Goal: Information Seeking & Learning: Learn about a topic

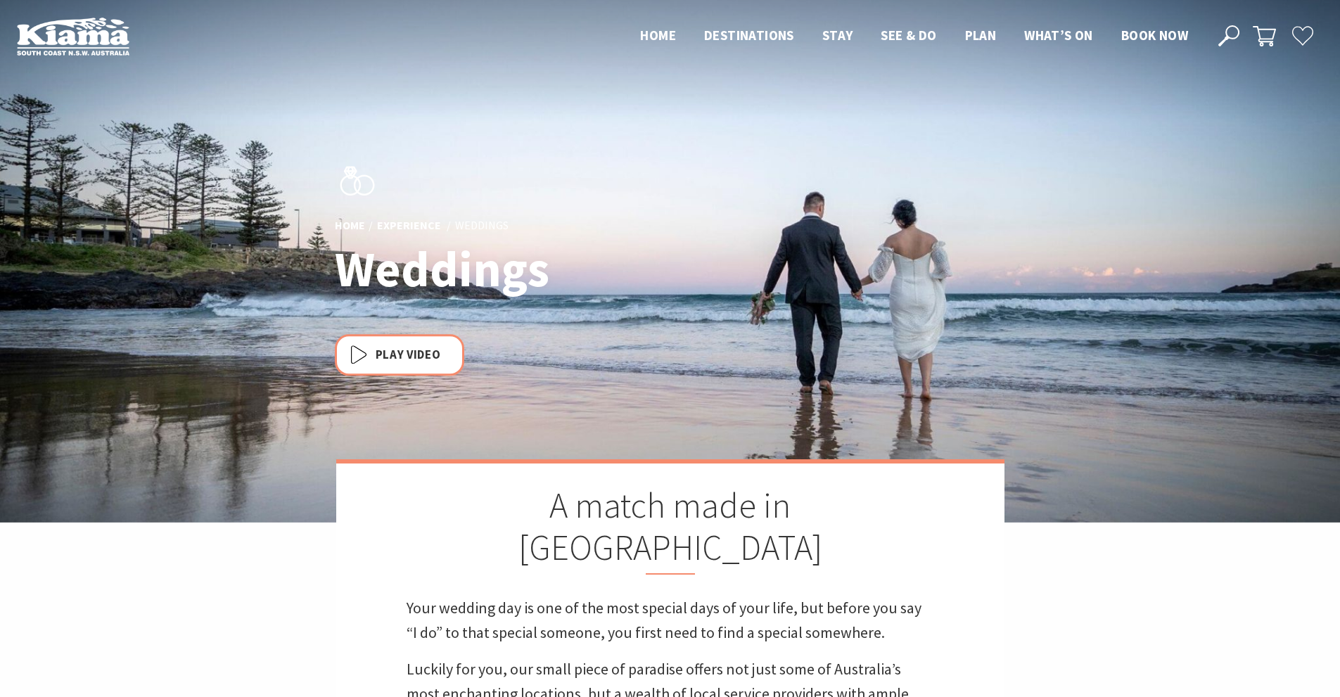
scroll to position [516, 1357]
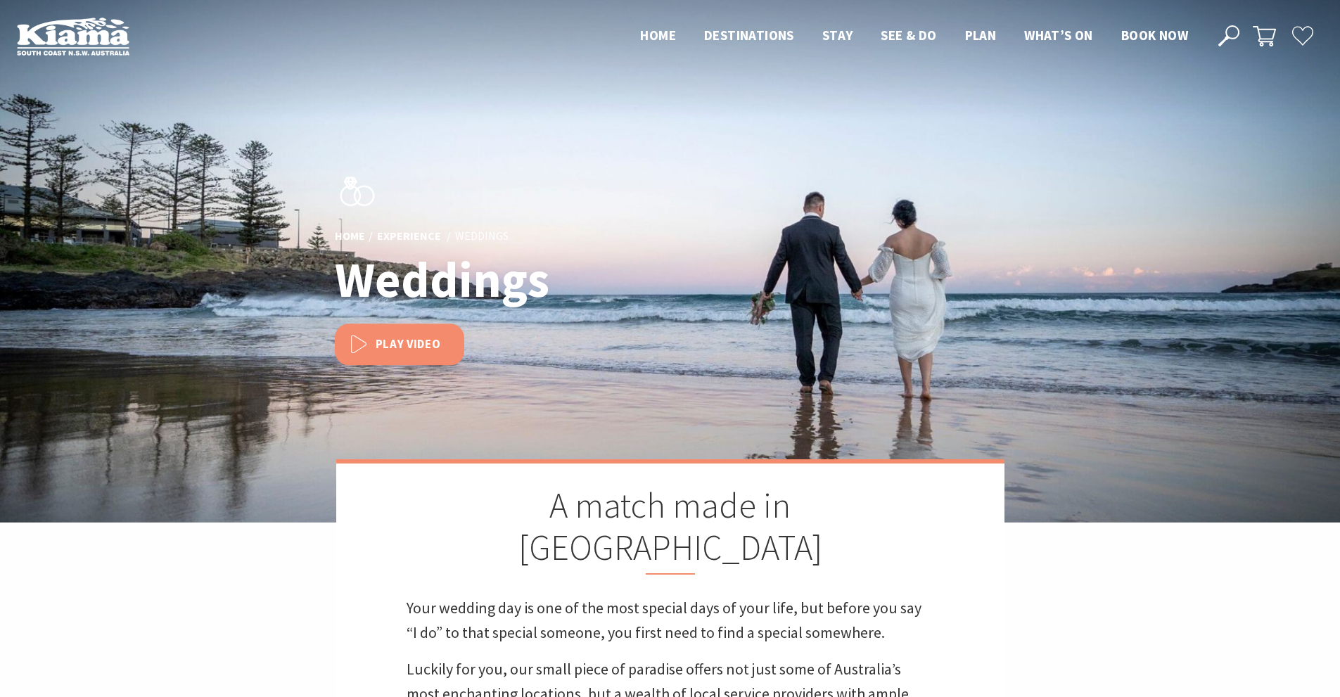
click at [404, 349] on button "Play Video" at bounding box center [399, 344] width 129 height 41
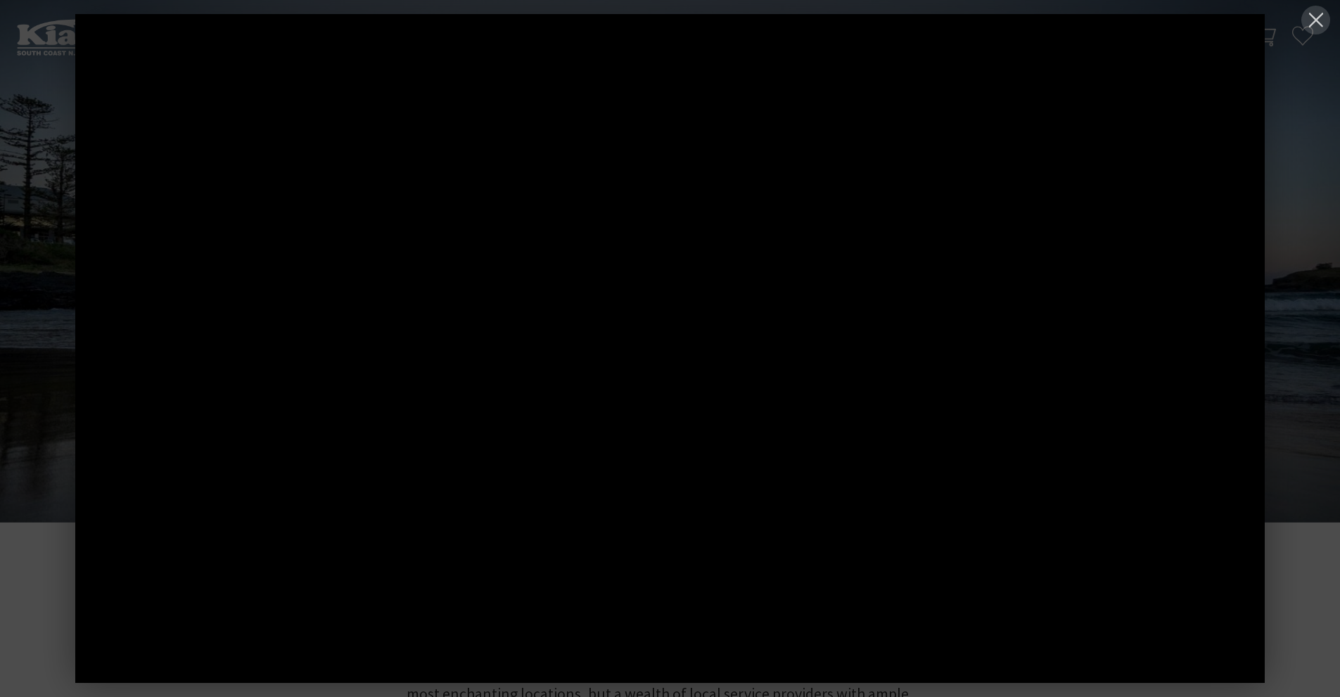
click at [1312, 15] on button at bounding box center [1315, 20] width 29 height 29
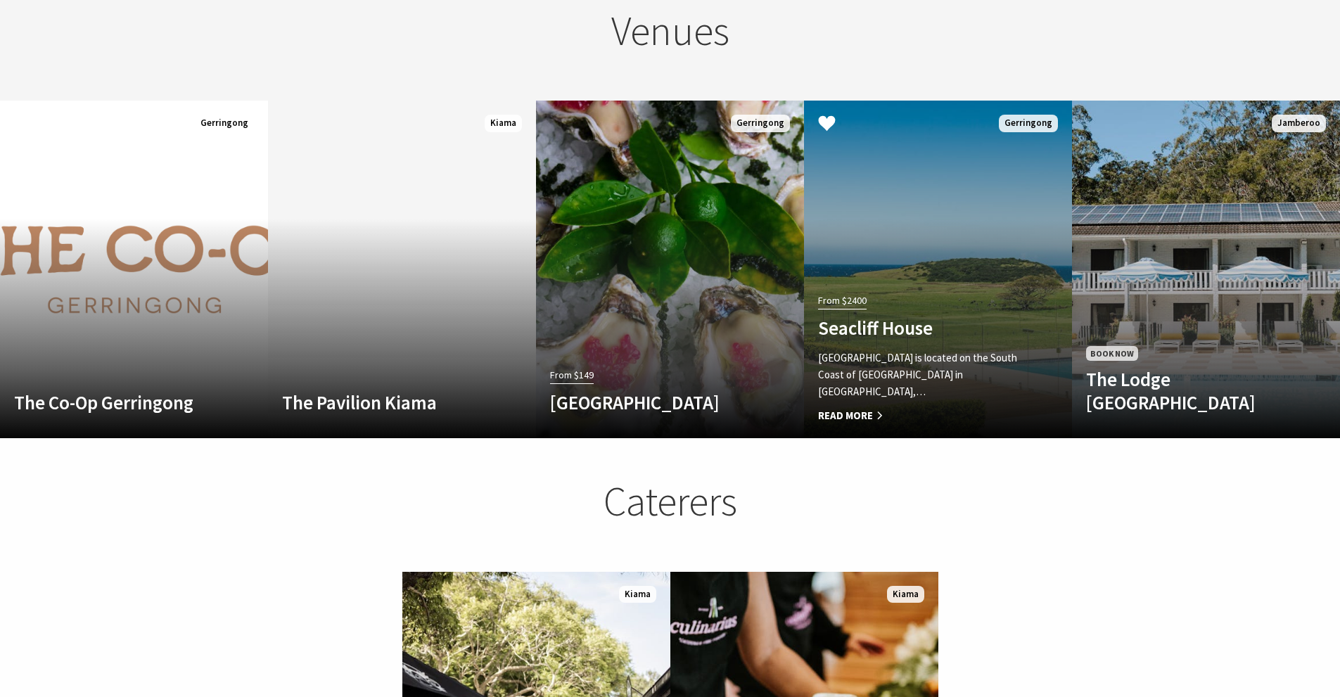
scroll to position [1407, 0]
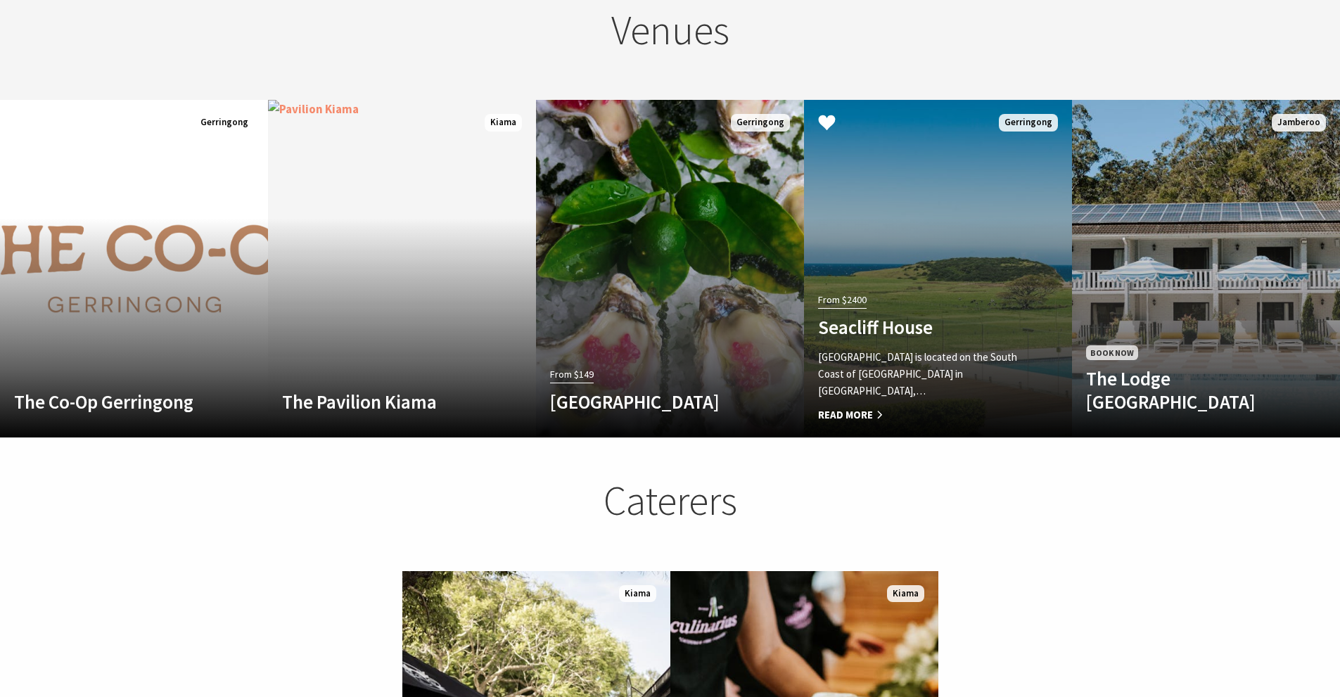
click at [852, 407] on span "Read More" at bounding box center [918, 415] width 200 height 17
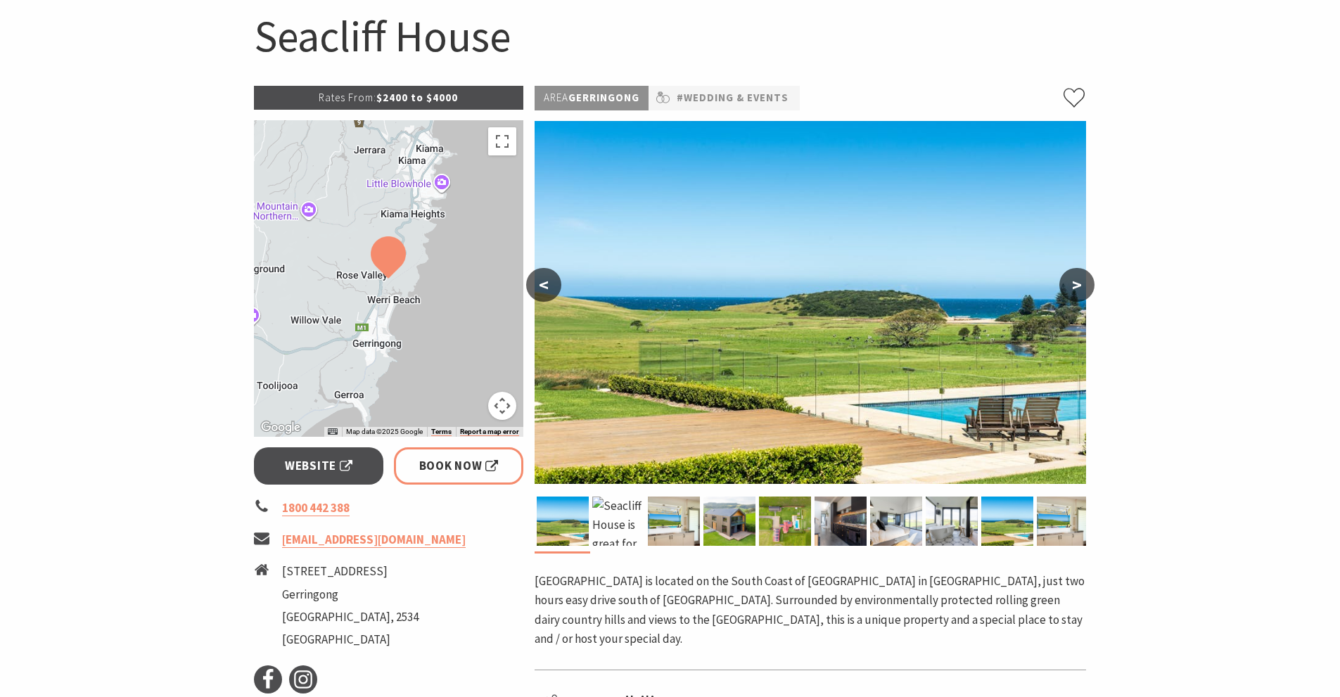
scroll to position [141, 0]
click at [672, 525] on img at bounding box center [674, 520] width 52 height 49
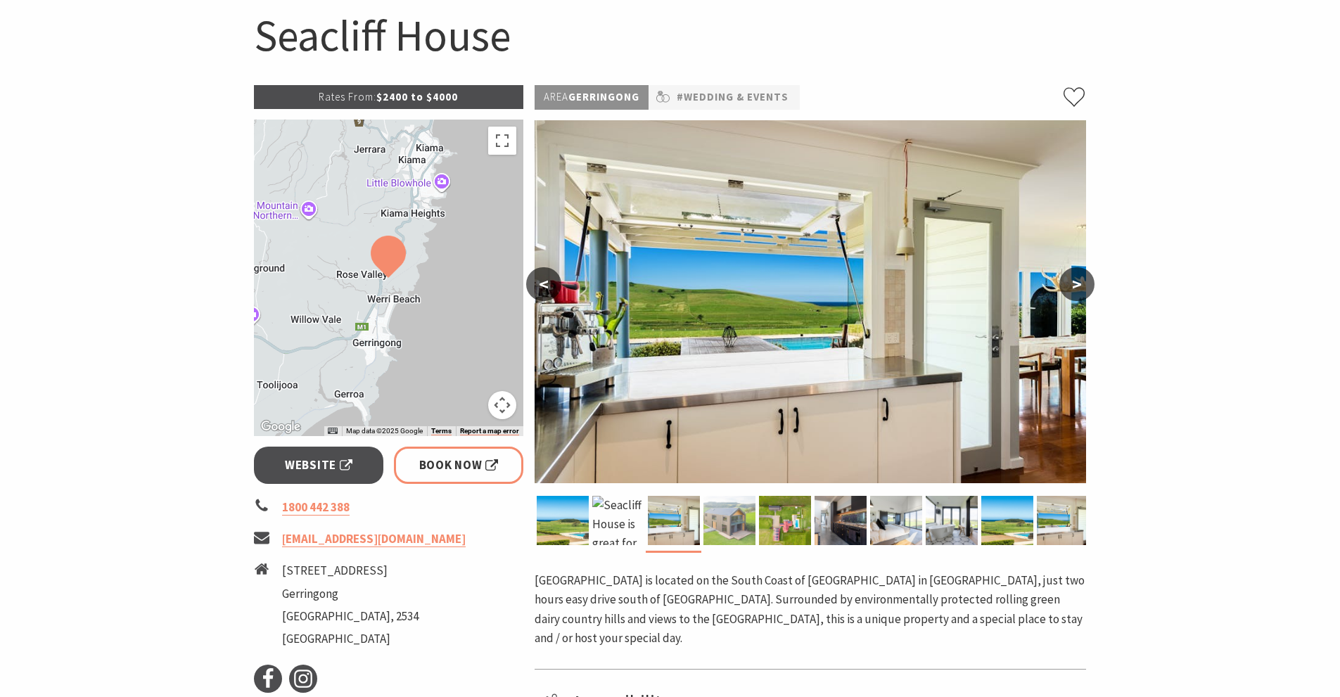
click at [723, 518] on img at bounding box center [729, 520] width 52 height 49
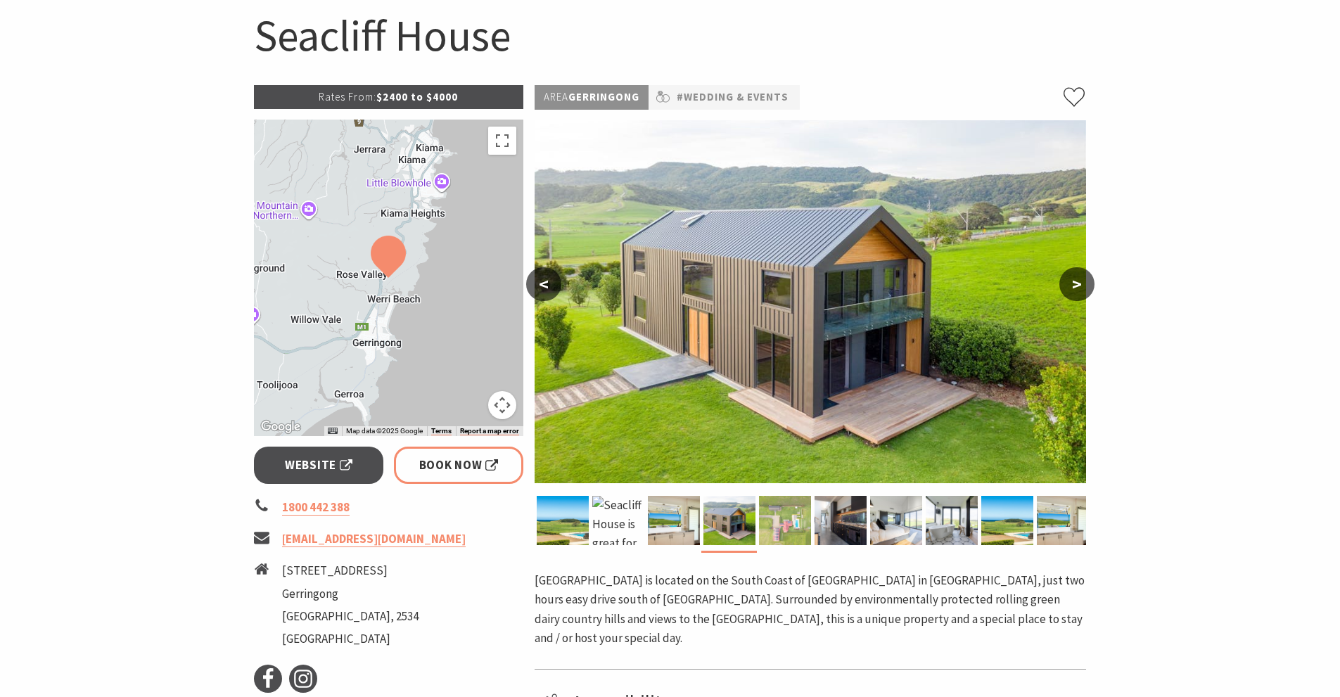
click at [789, 518] on img at bounding box center [785, 520] width 52 height 49
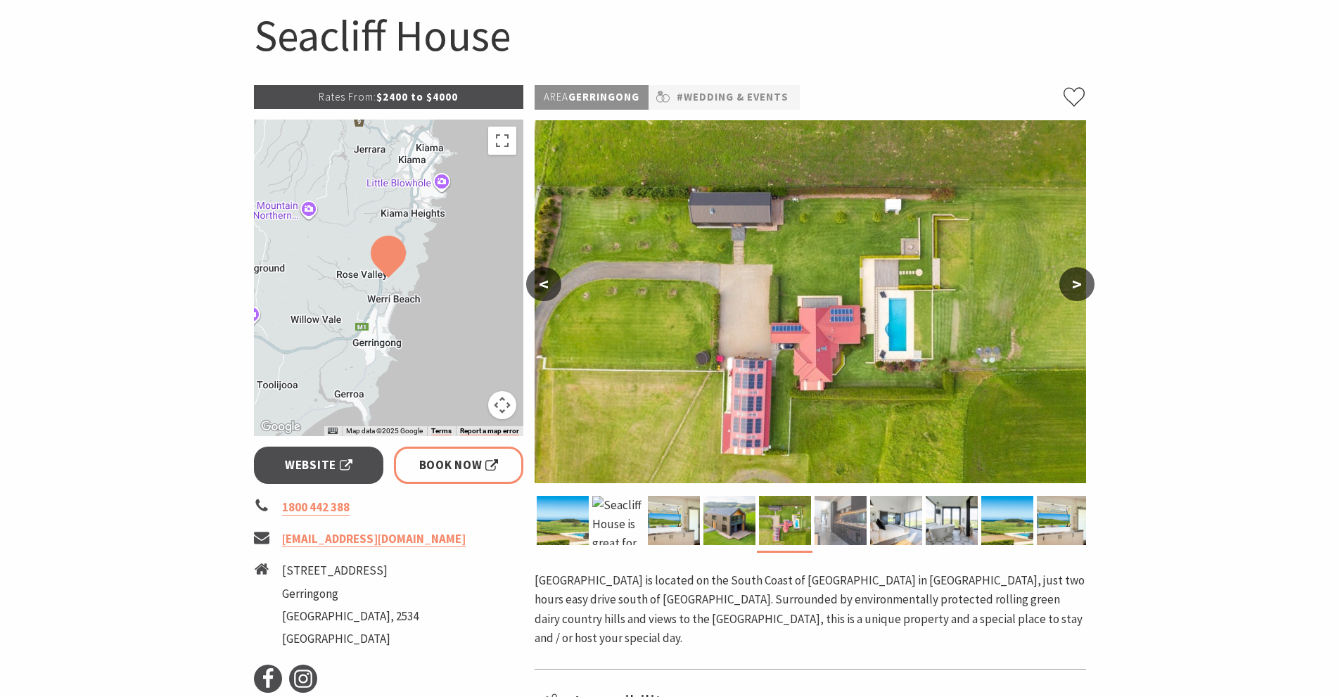
click at [835, 513] on img at bounding box center [840, 520] width 52 height 49
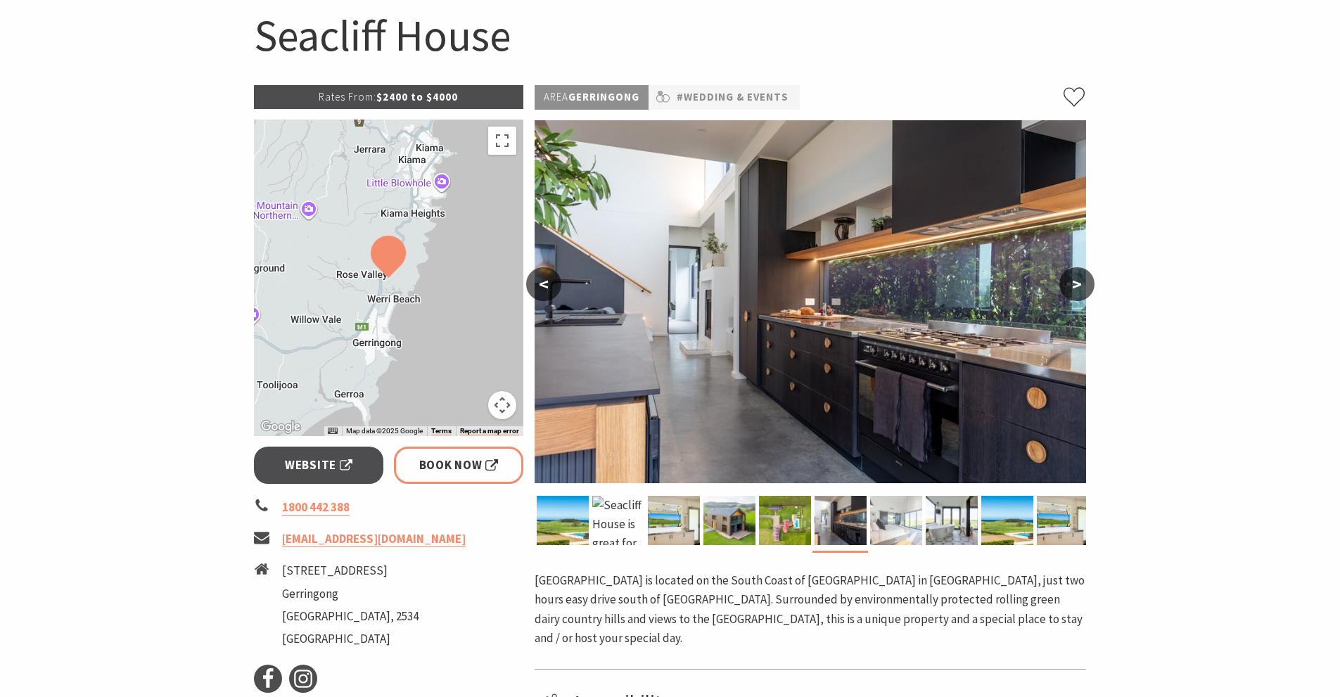
click at [887, 515] on img at bounding box center [896, 520] width 52 height 49
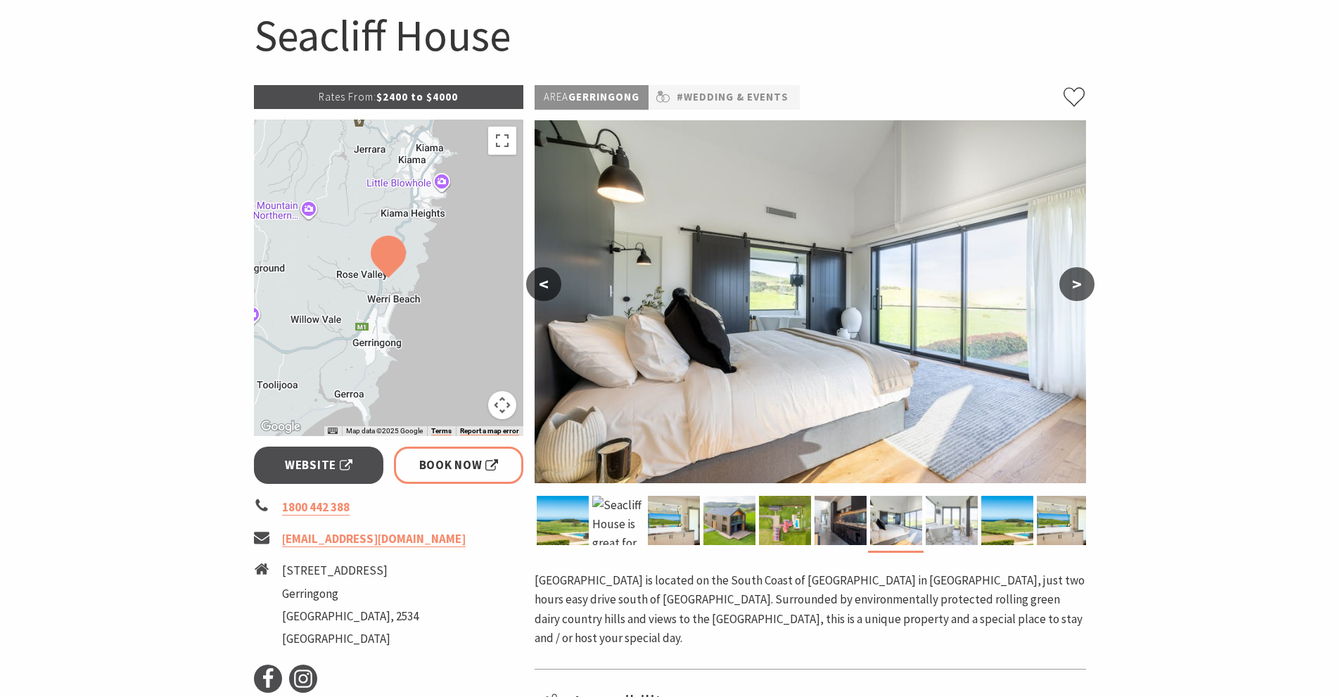
click at [942, 518] on img at bounding box center [952, 520] width 52 height 49
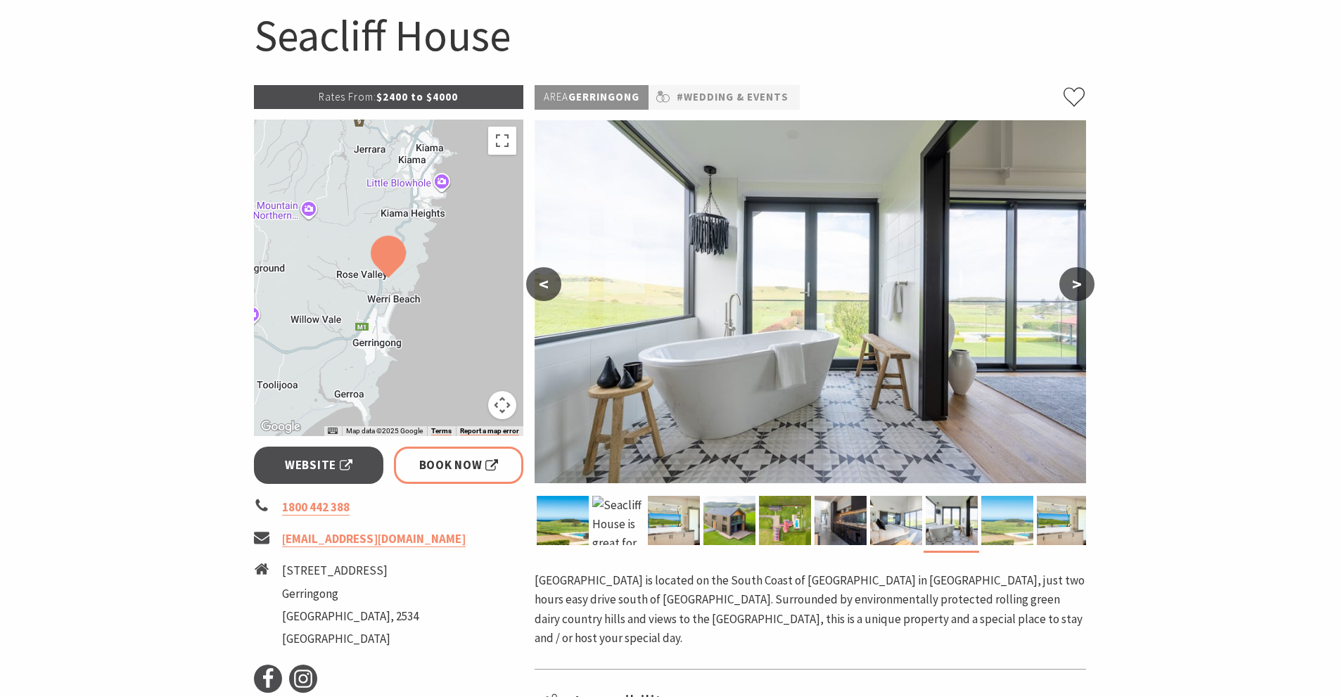
click at [989, 515] on img at bounding box center [1007, 520] width 52 height 49
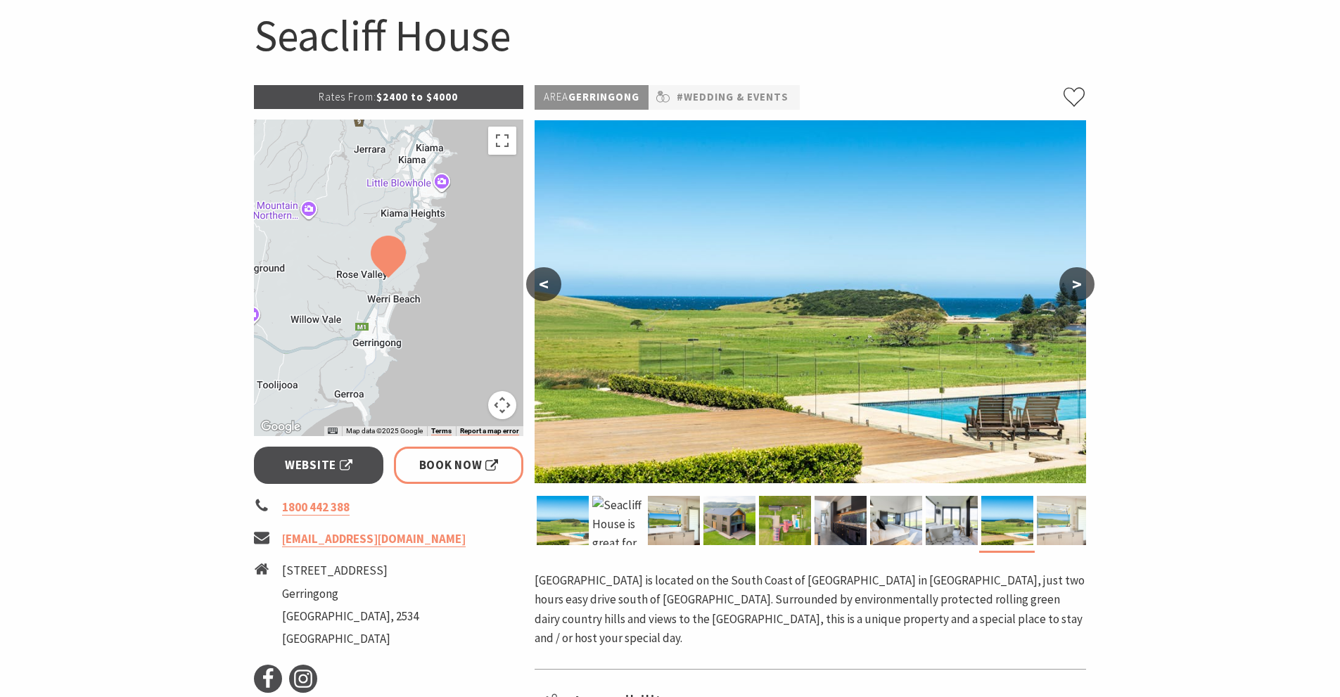
click at [1075, 518] on img at bounding box center [1063, 520] width 52 height 49
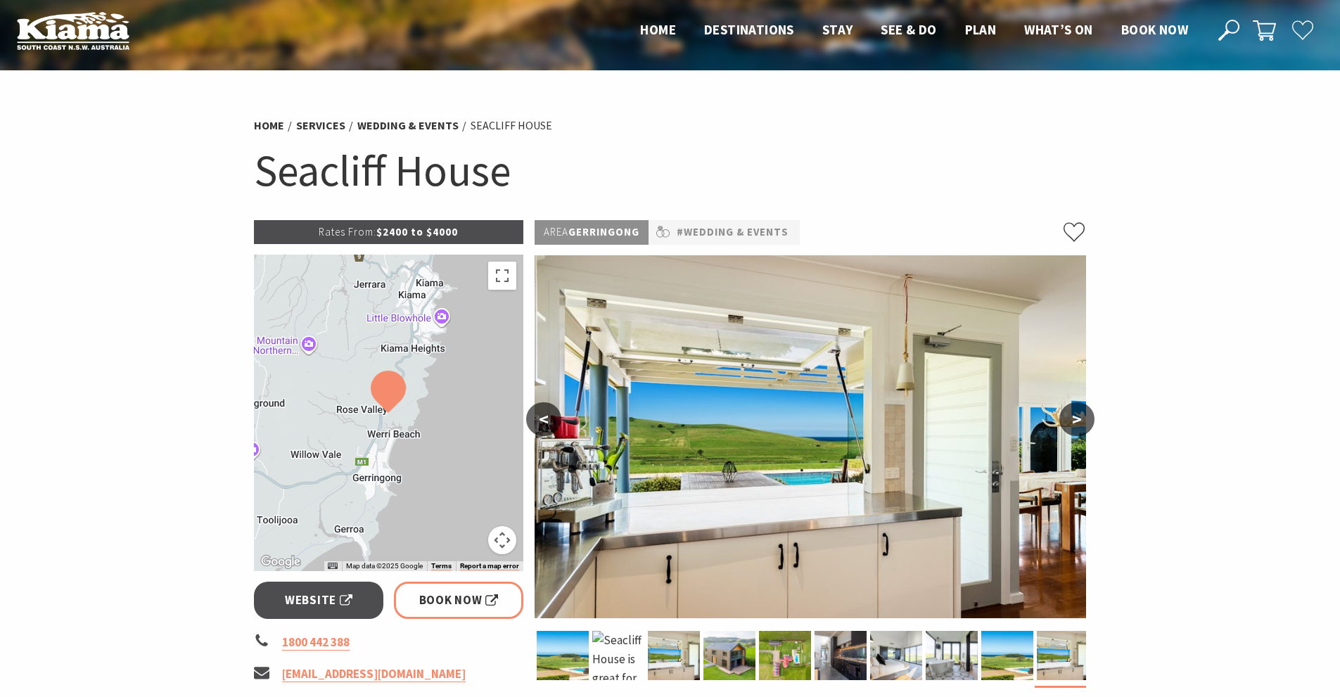
scroll to position [0, 0]
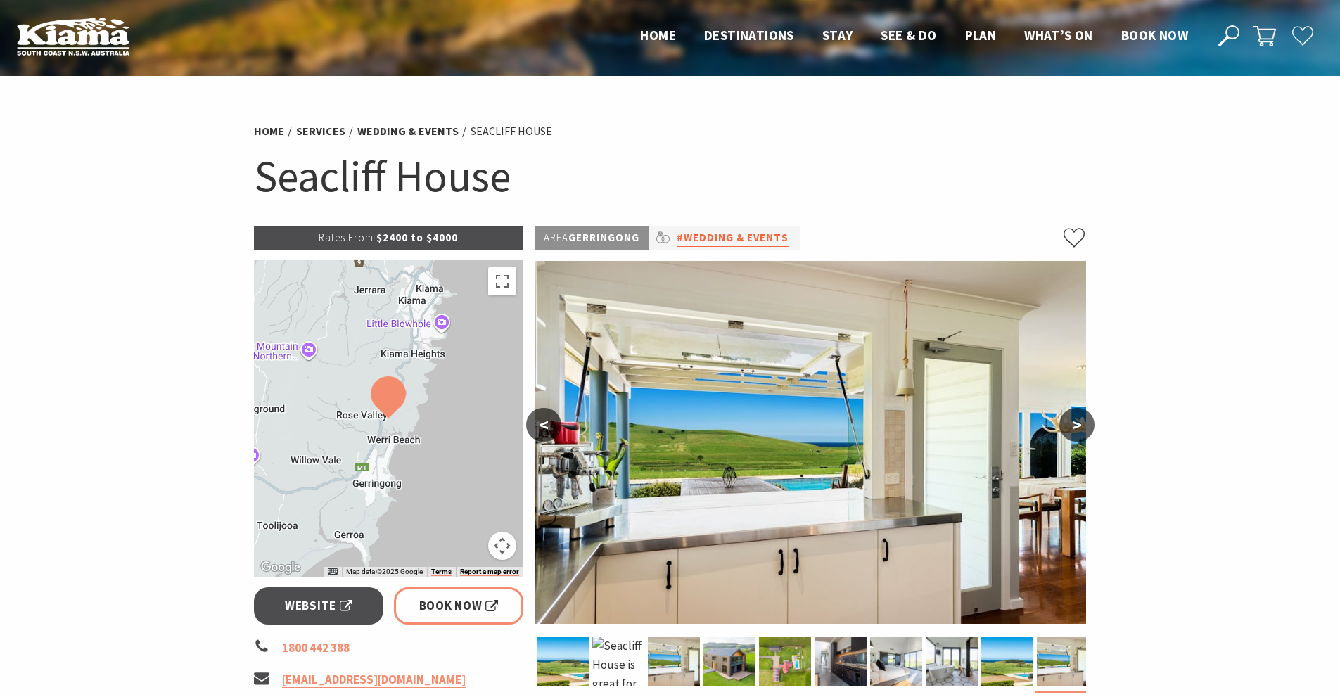
click at [712, 236] on link "#Wedding & Events" at bounding box center [733, 238] width 112 height 18
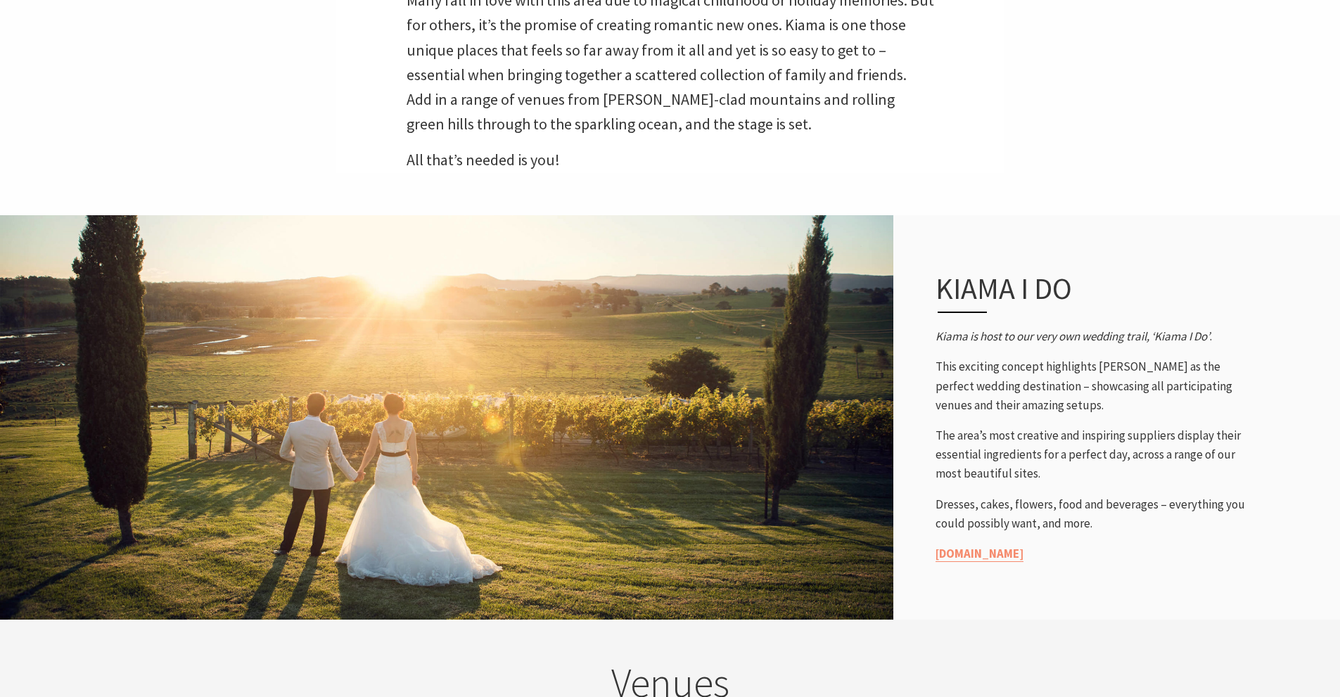
scroll to position [752, 0]
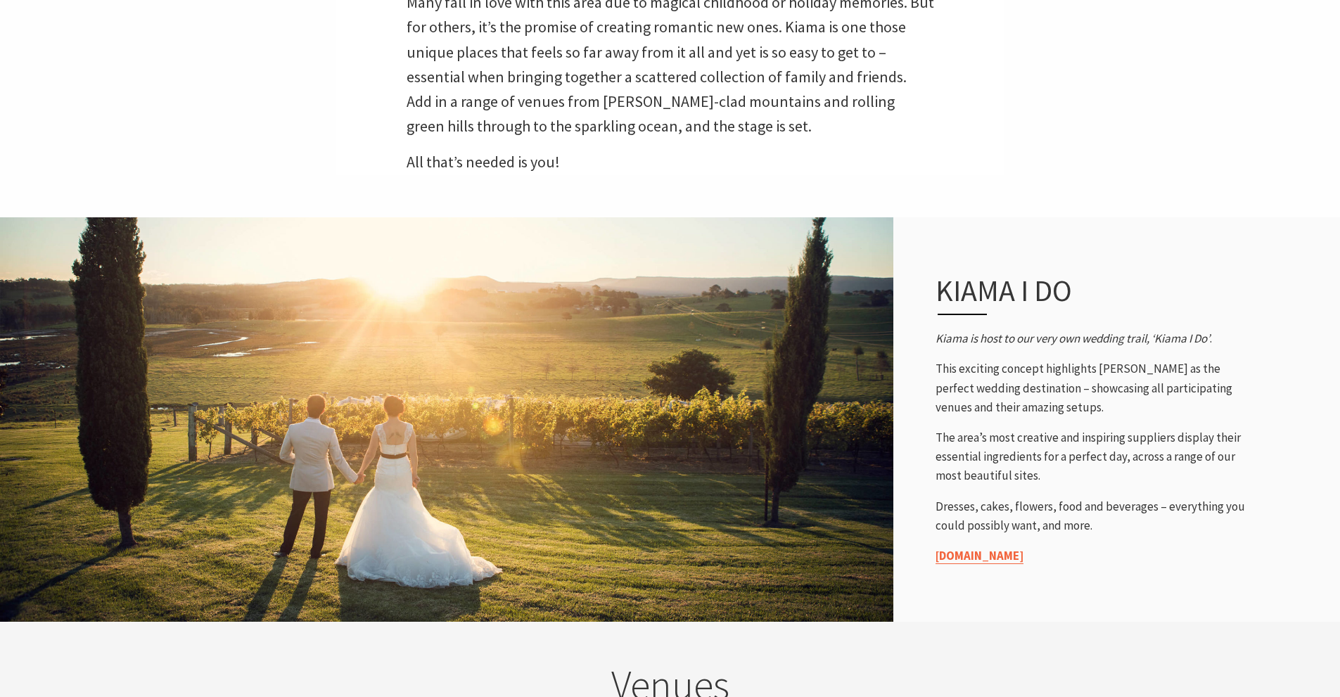
click at [1003, 548] on link "www.kiamaido.com.au" at bounding box center [979, 556] width 88 height 16
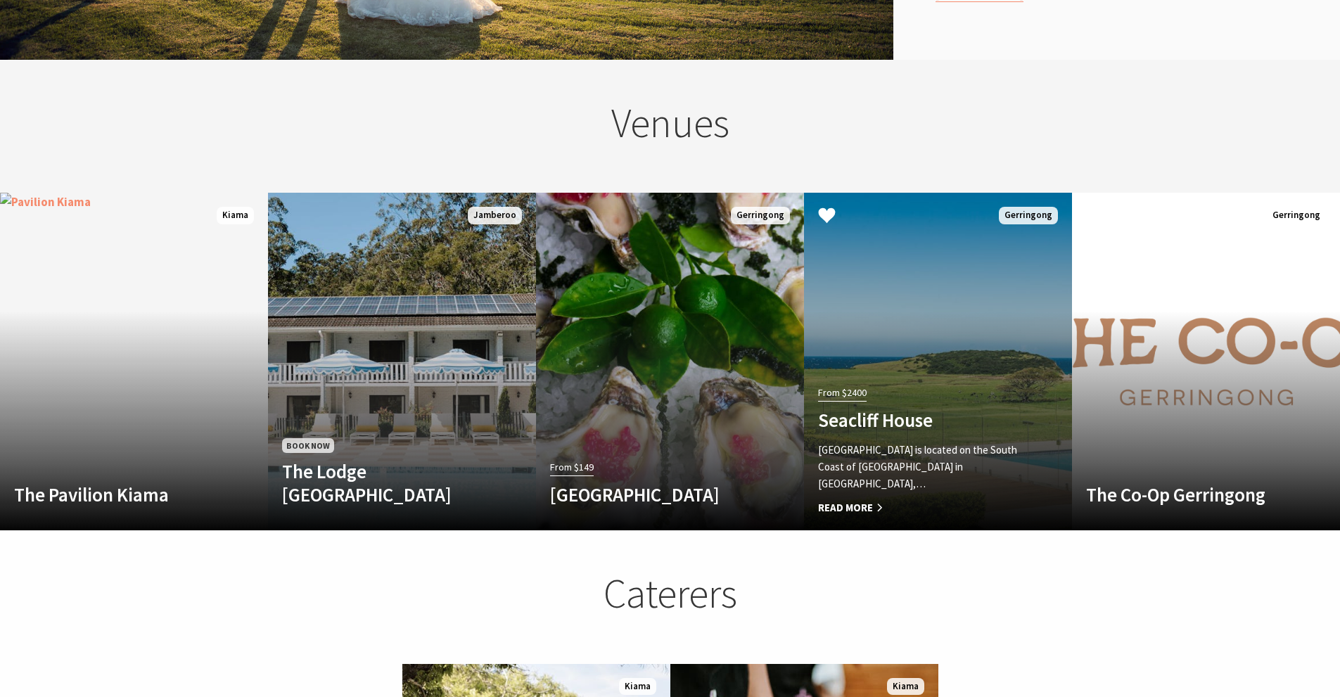
scroll to position [1314, 0]
click at [860, 499] on span "Read More" at bounding box center [918, 507] width 200 height 17
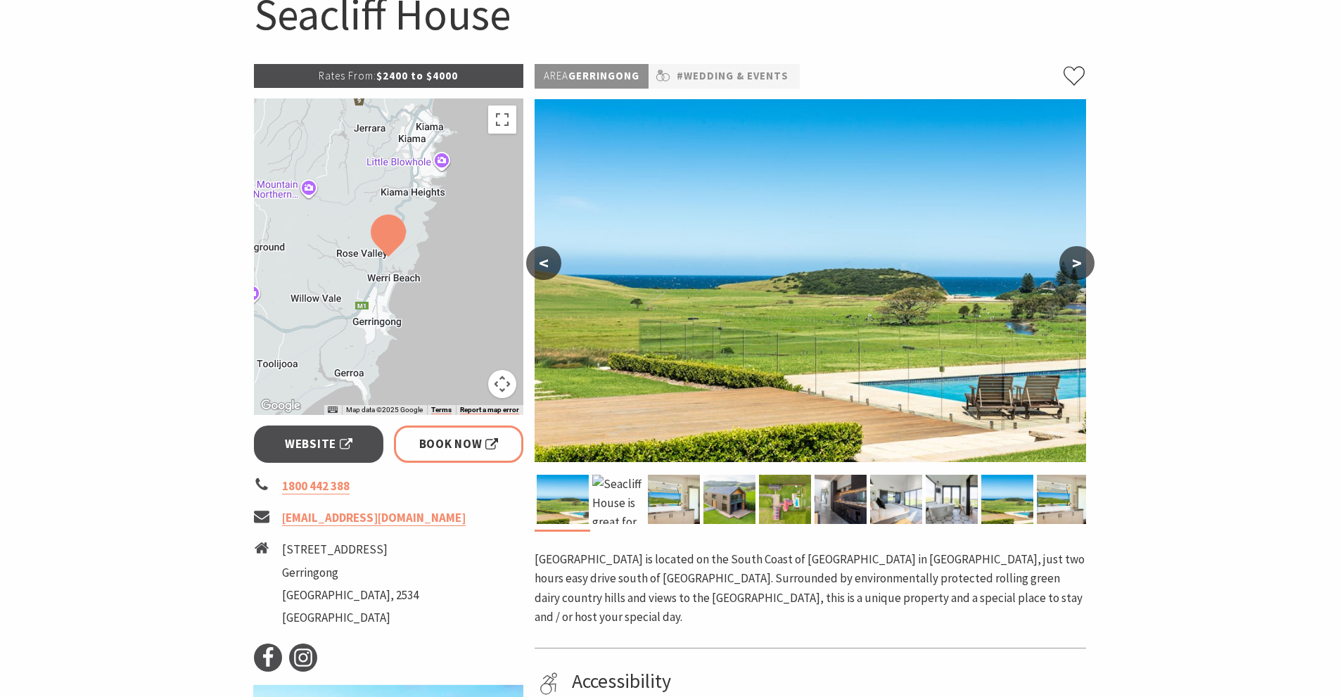
scroll to position [141, 0]
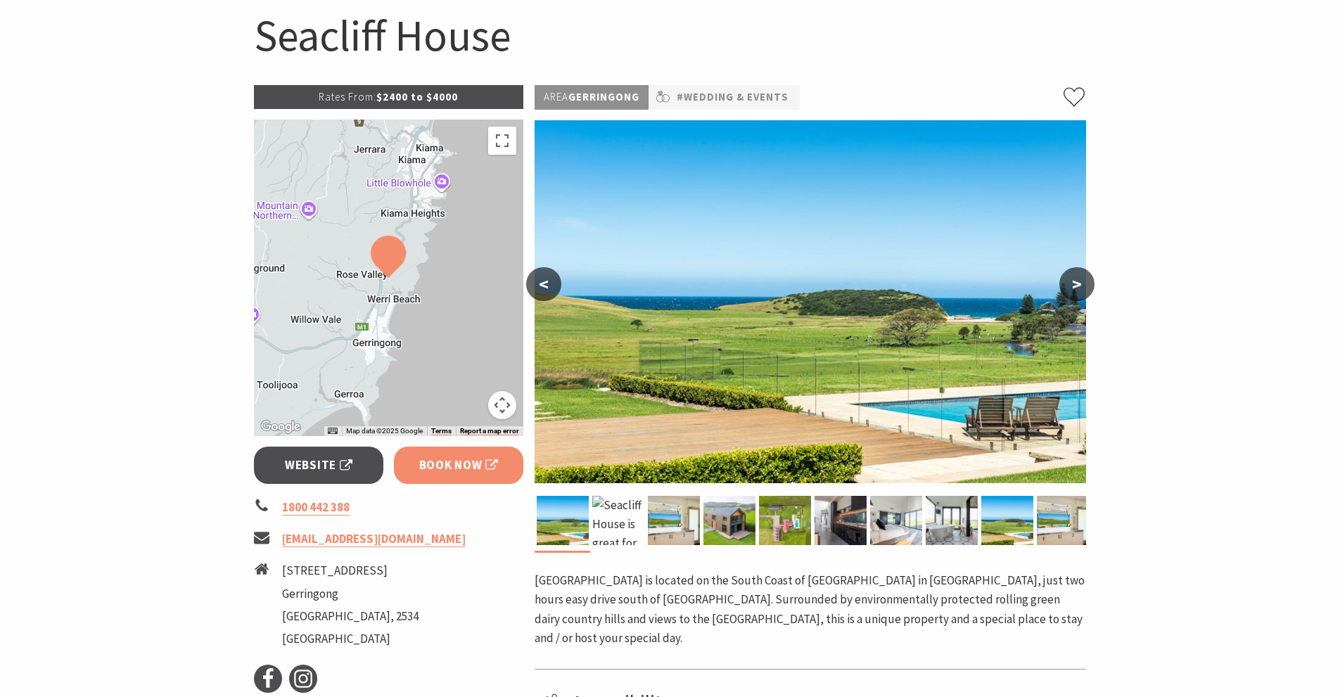
click at [454, 462] on span "Book Now" at bounding box center [458, 465] width 79 height 19
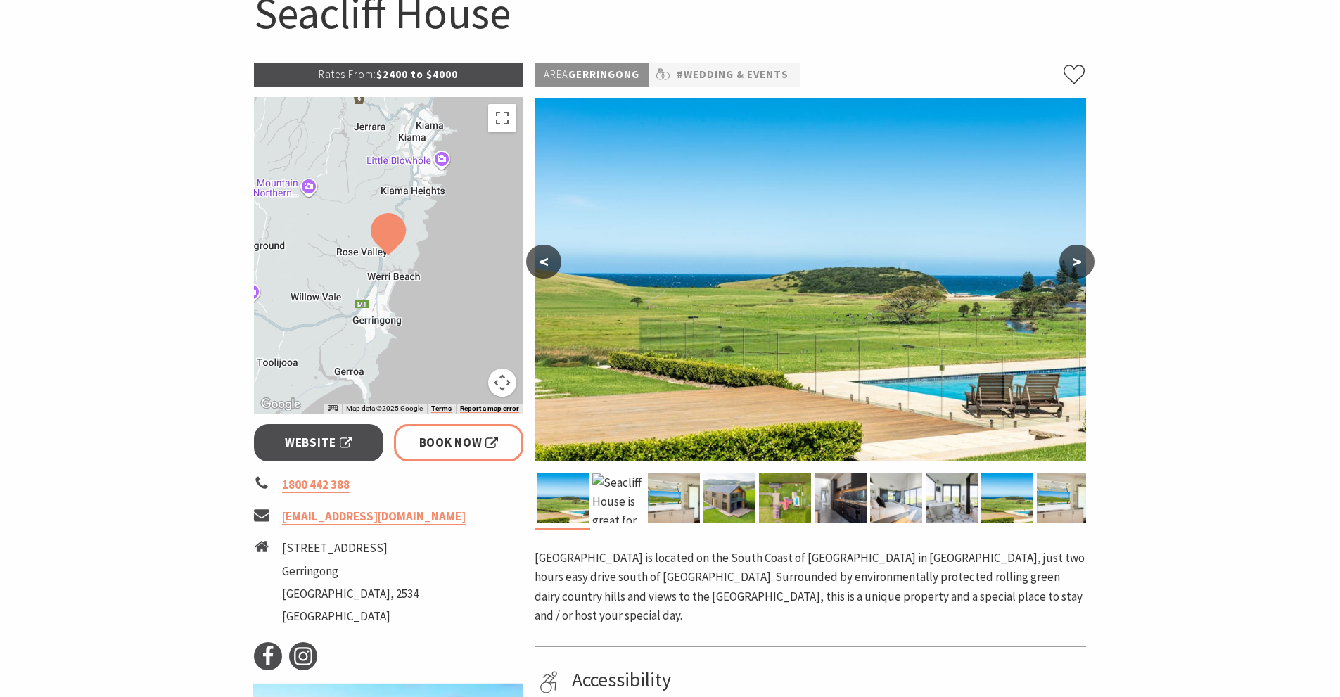
scroll to position [164, 0]
click at [684, 497] on img at bounding box center [674, 497] width 52 height 49
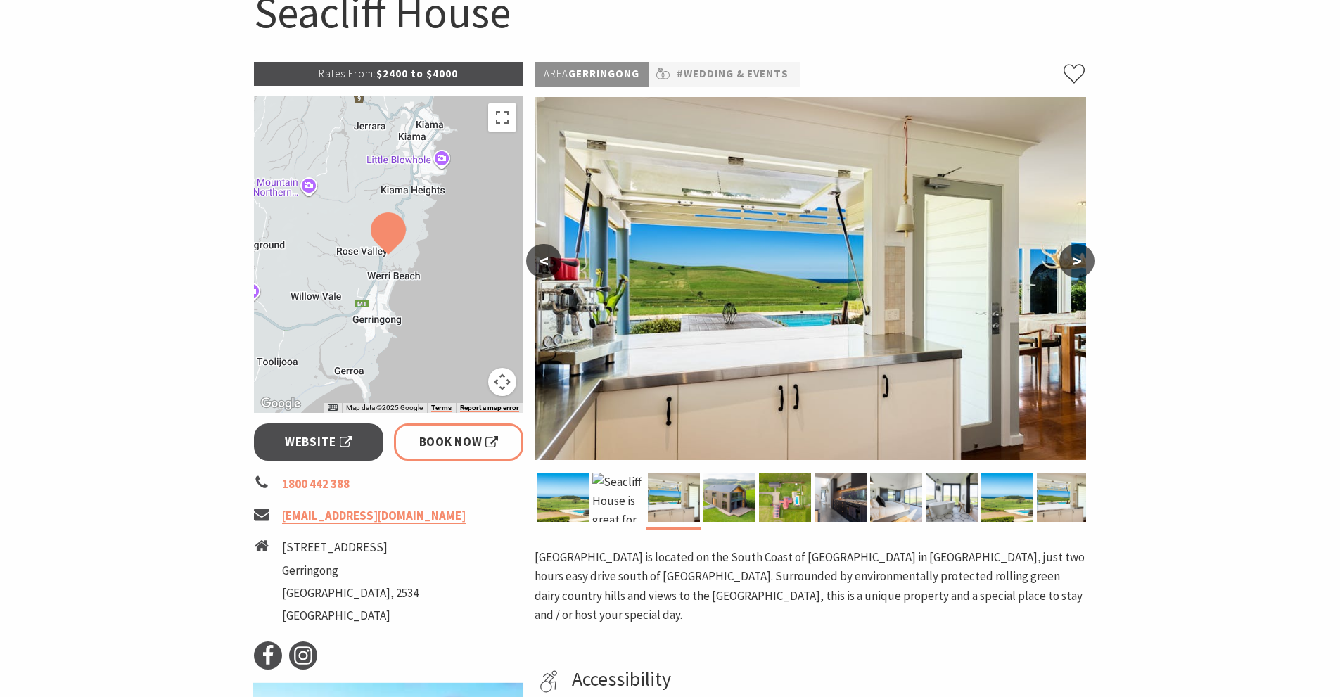
click at [1073, 264] on button ">" at bounding box center [1076, 261] width 35 height 34
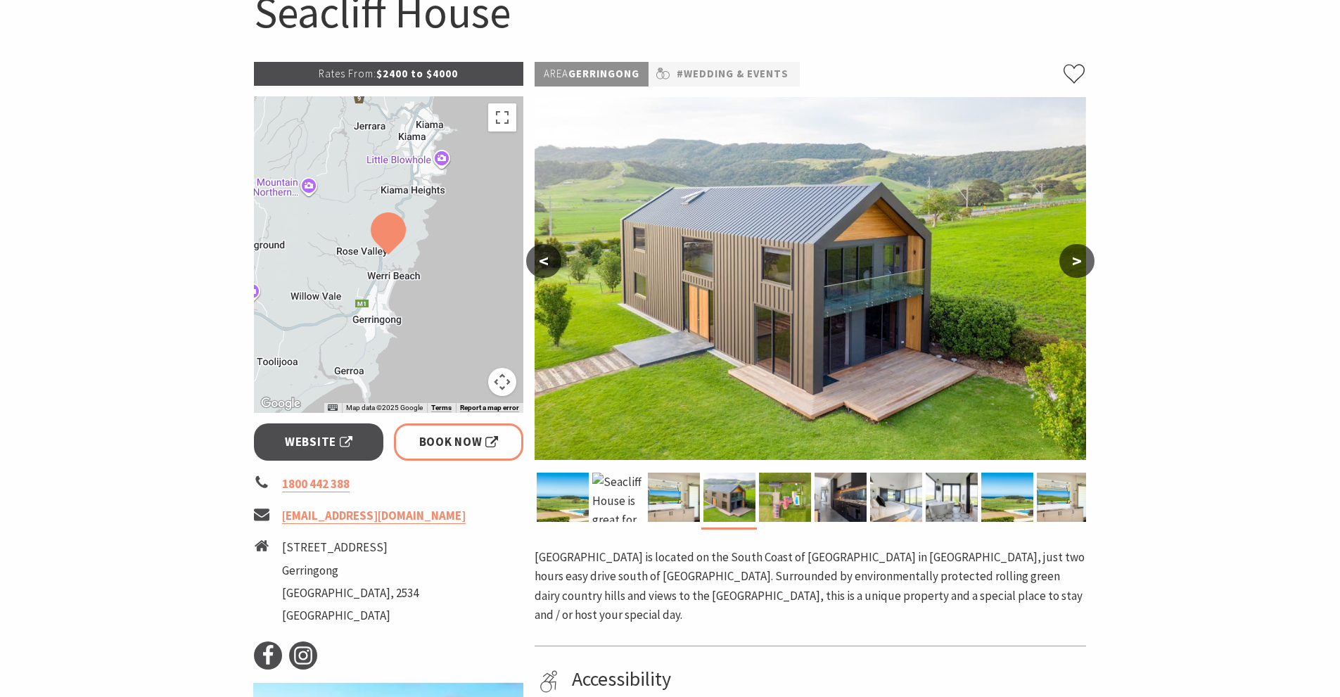
click at [1075, 264] on button ">" at bounding box center [1076, 261] width 35 height 34
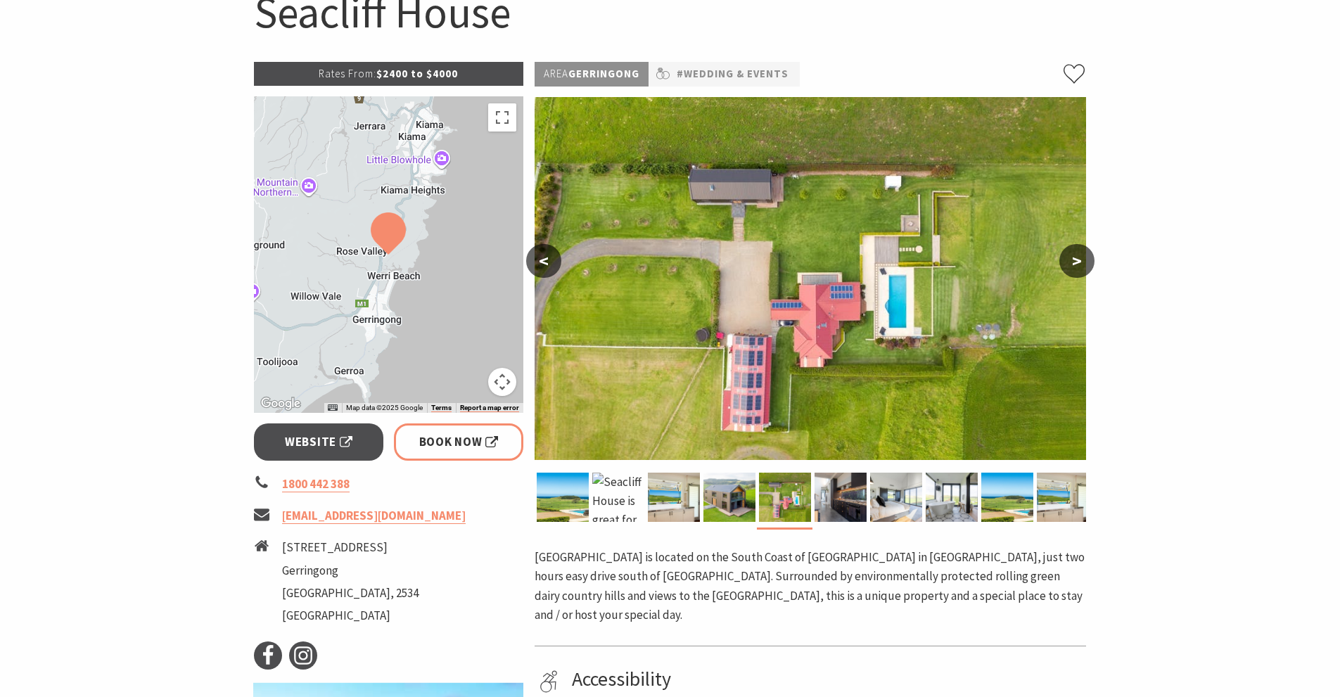
click at [1075, 264] on button ">" at bounding box center [1076, 261] width 35 height 34
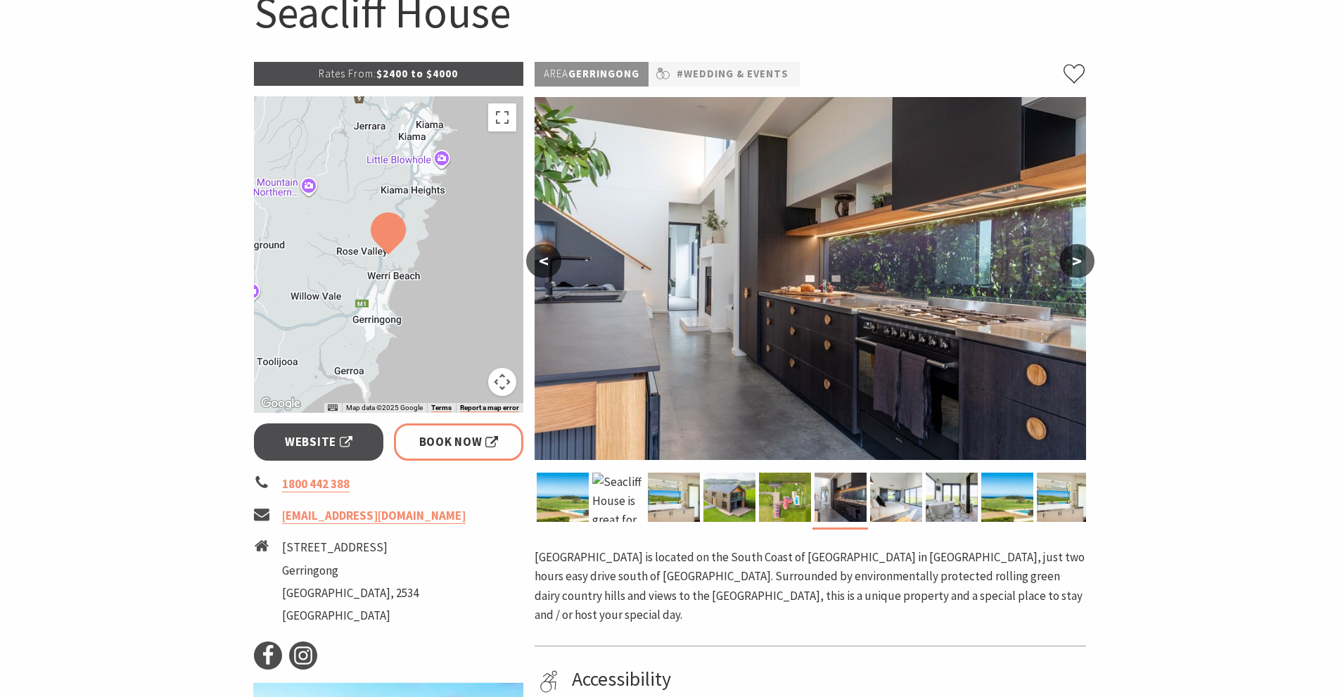
click at [1075, 264] on button ">" at bounding box center [1076, 261] width 35 height 34
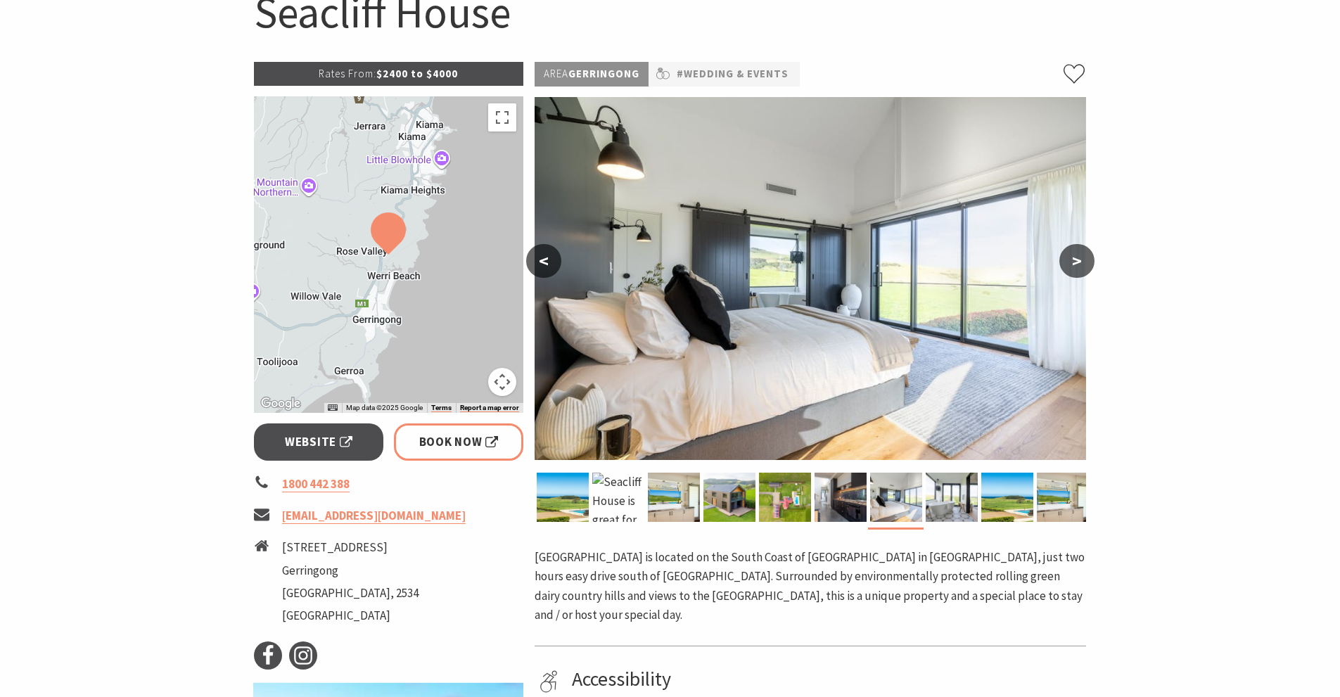
click at [1075, 264] on button ">" at bounding box center [1076, 261] width 35 height 34
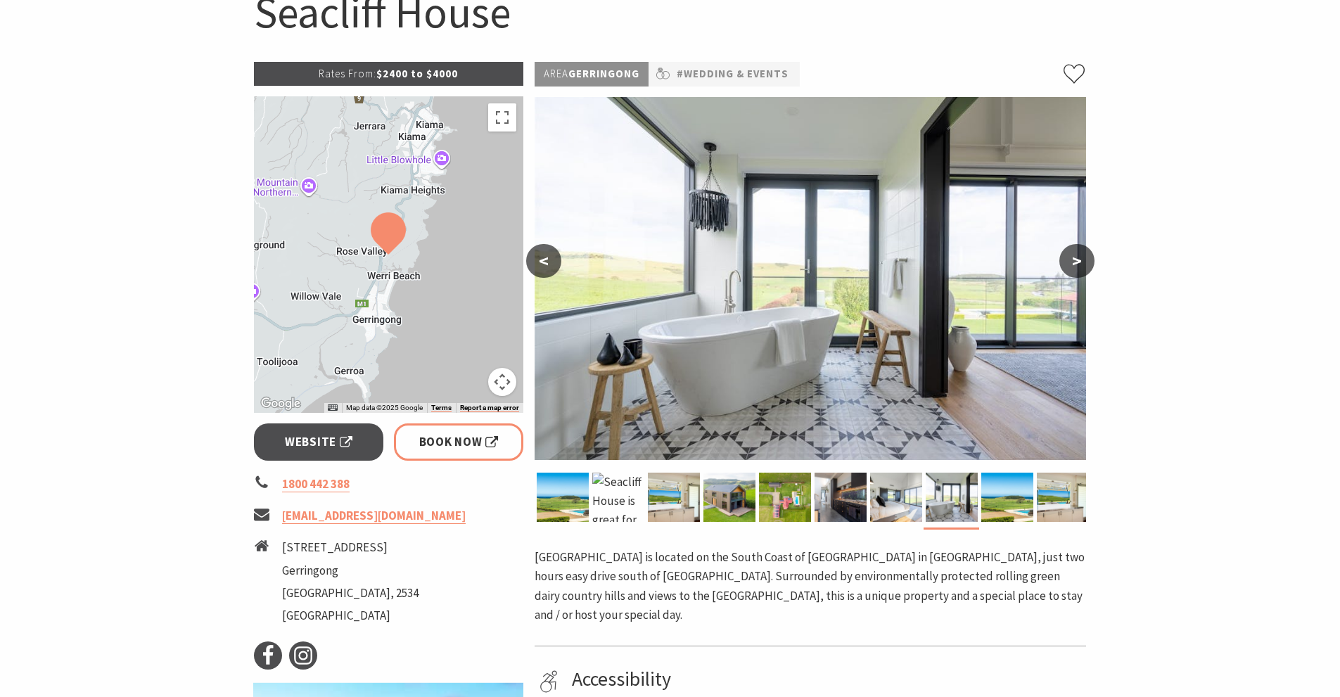
click at [1075, 264] on button ">" at bounding box center [1076, 261] width 35 height 34
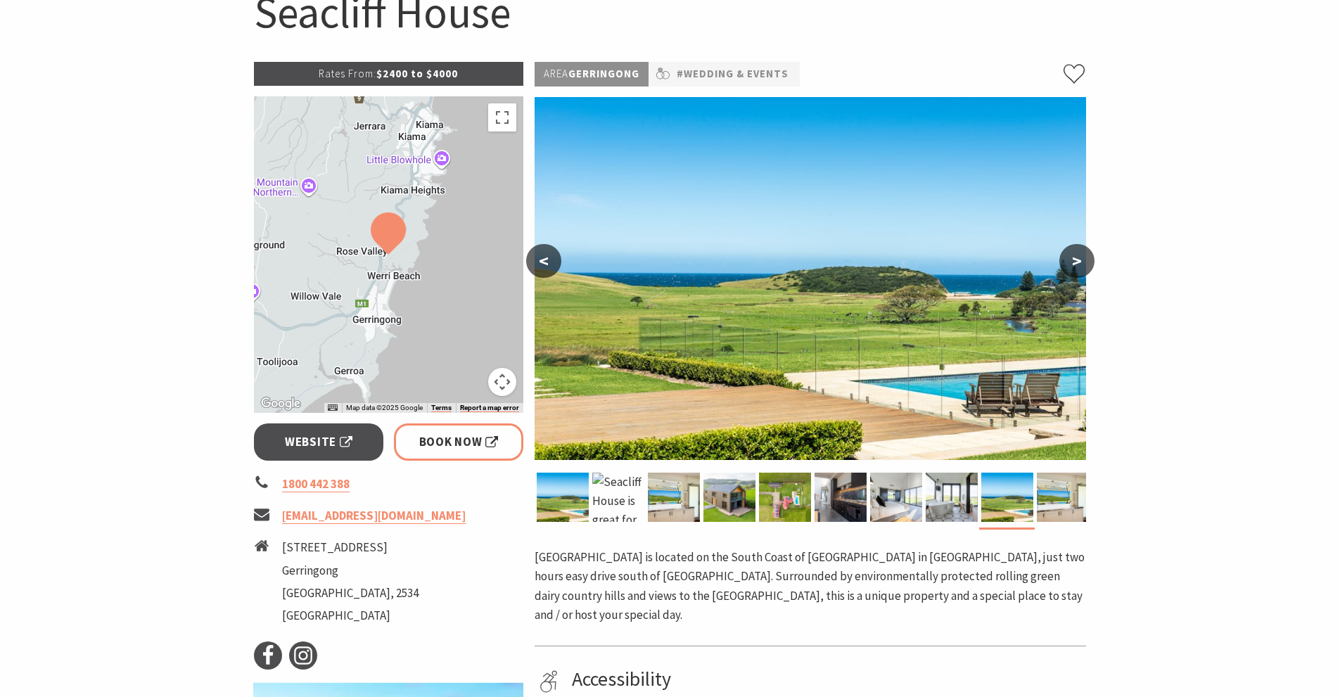
click at [1075, 264] on button ">" at bounding box center [1076, 261] width 35 height 34
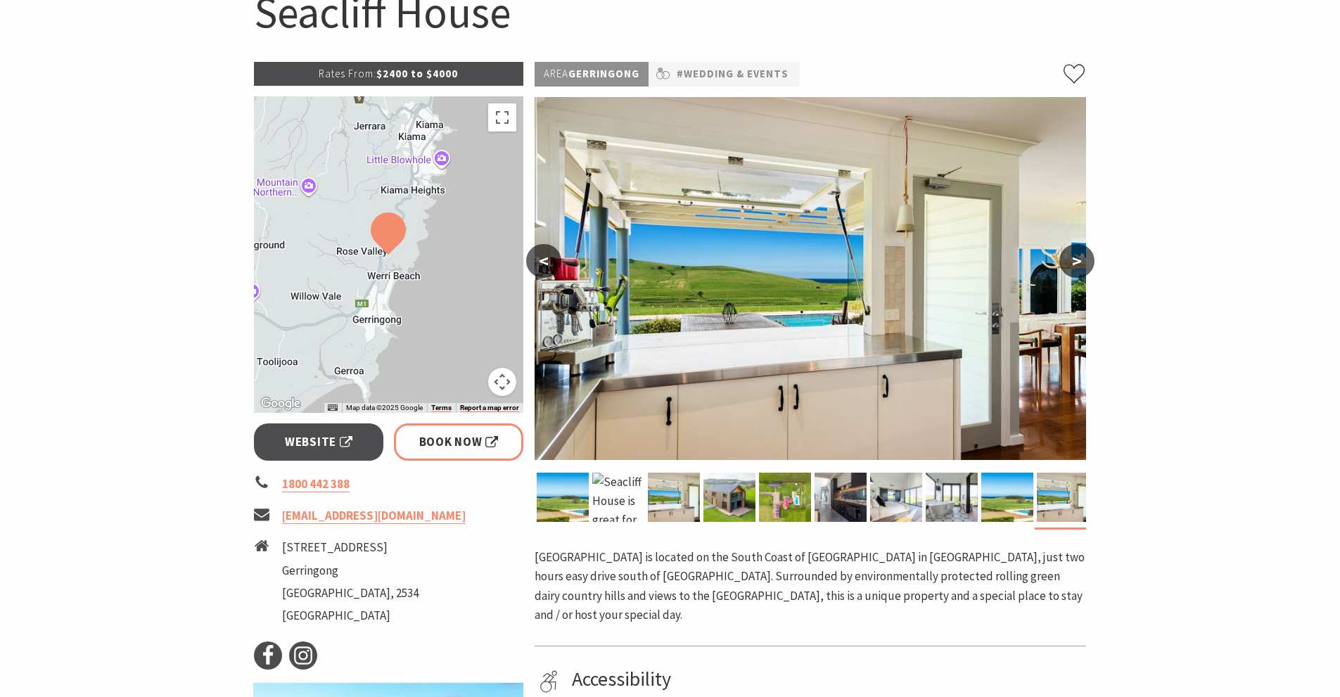
click at [1075, 264] on button ">" at bounding box center [1076, 261] width 35 height 34
click at [1078, 263] on button ">" at bounding box center [1076, 261] width 35 height 34
click at [543, 261] on button "<" at bounding box center [543, 261] width 35 height 34
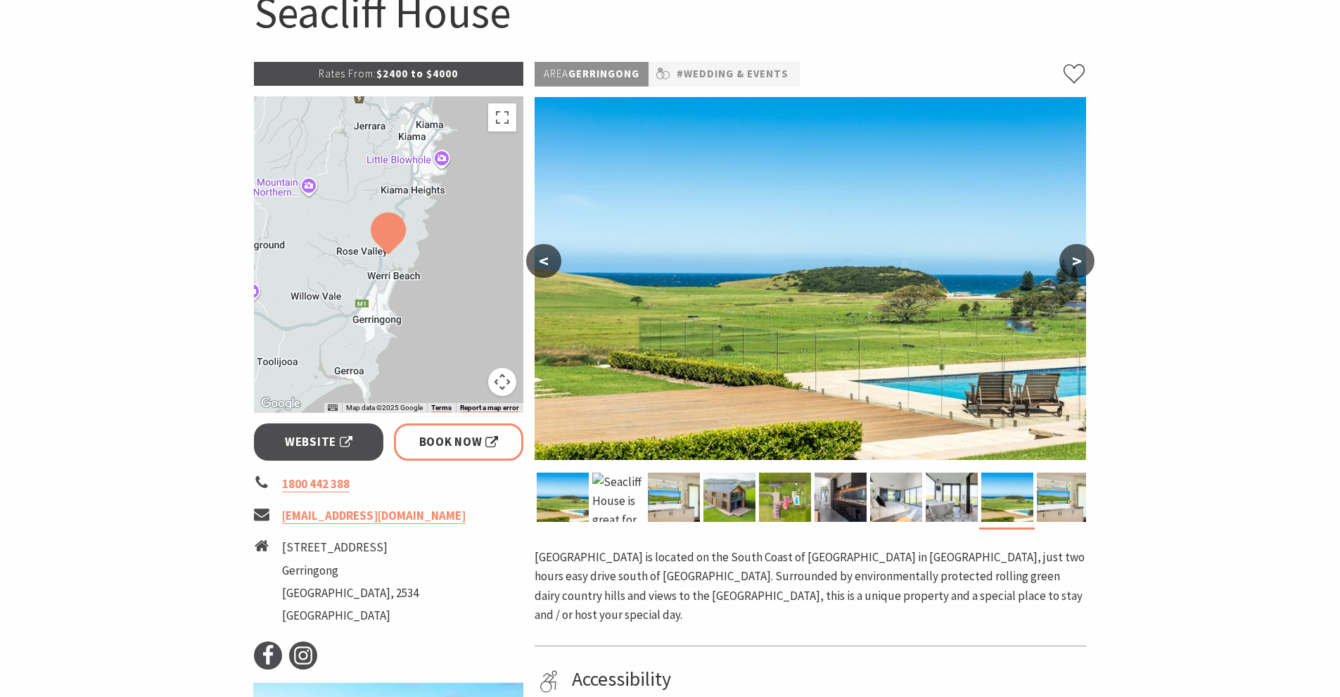
click at [543, 261] on button "<" at bounding box center [543, 261] width 35 height 34
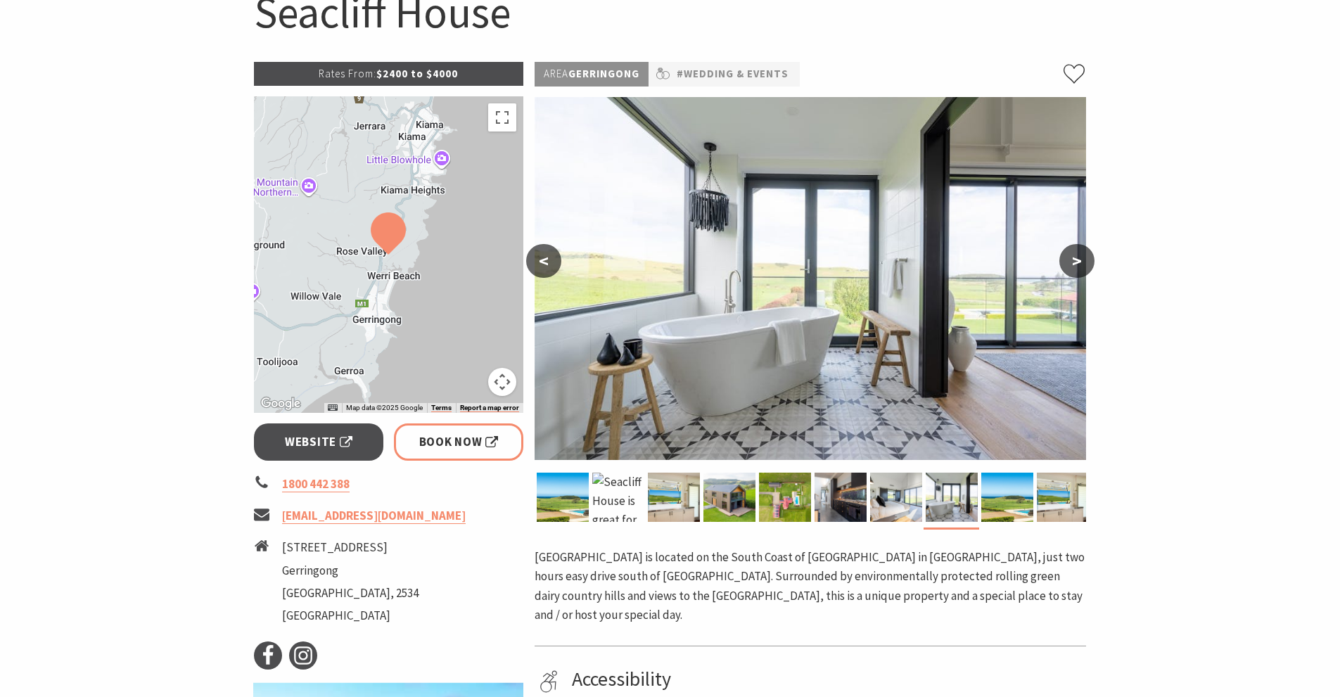
click at [544, 261] on button "<" at bounding box center [543, 261] width 35 height 34
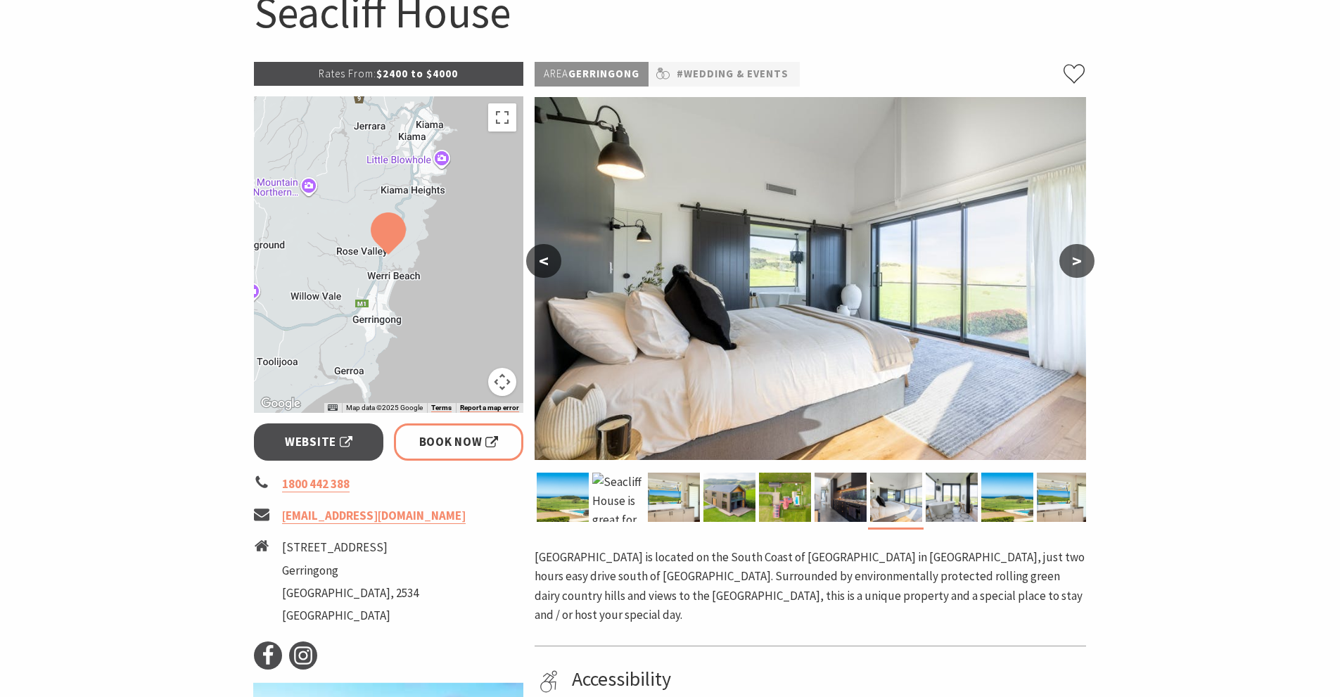
click at [544, 262] on button "<" at bounding box center [543, 261] width 35 height 34
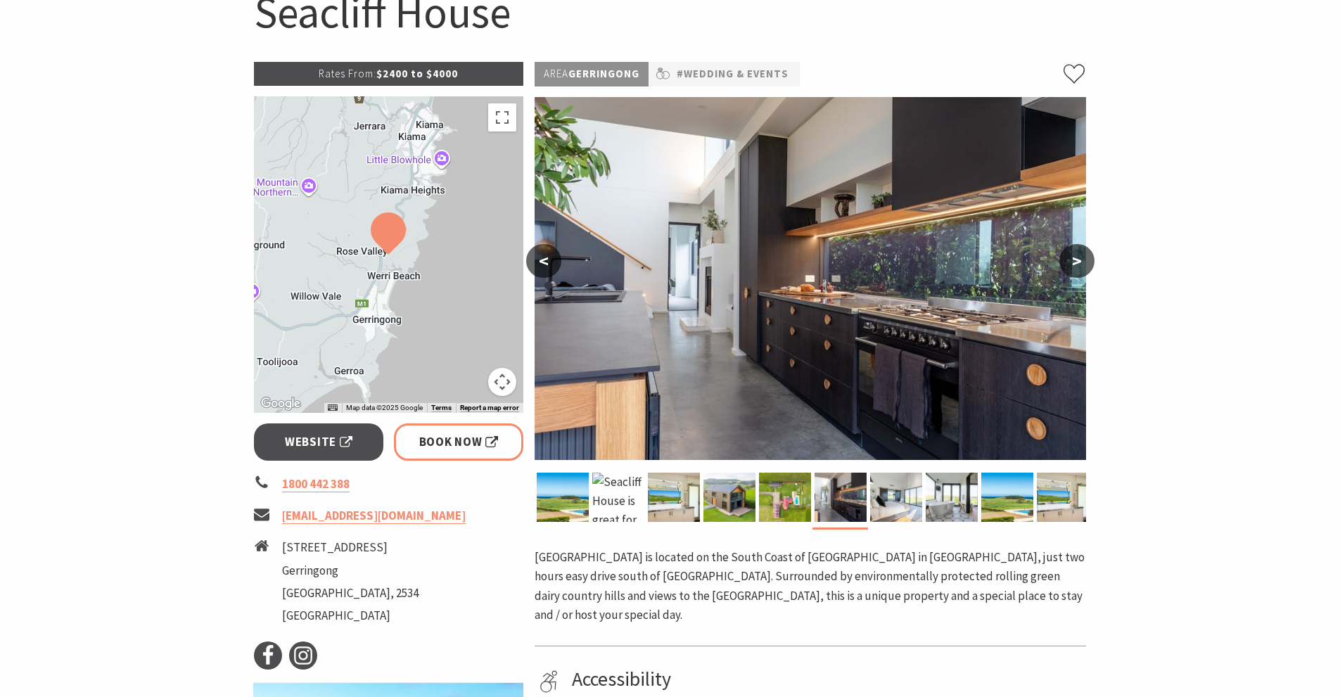
click at [544, 262] on button "<" at bounding box center [543, 261] width 35 height 34
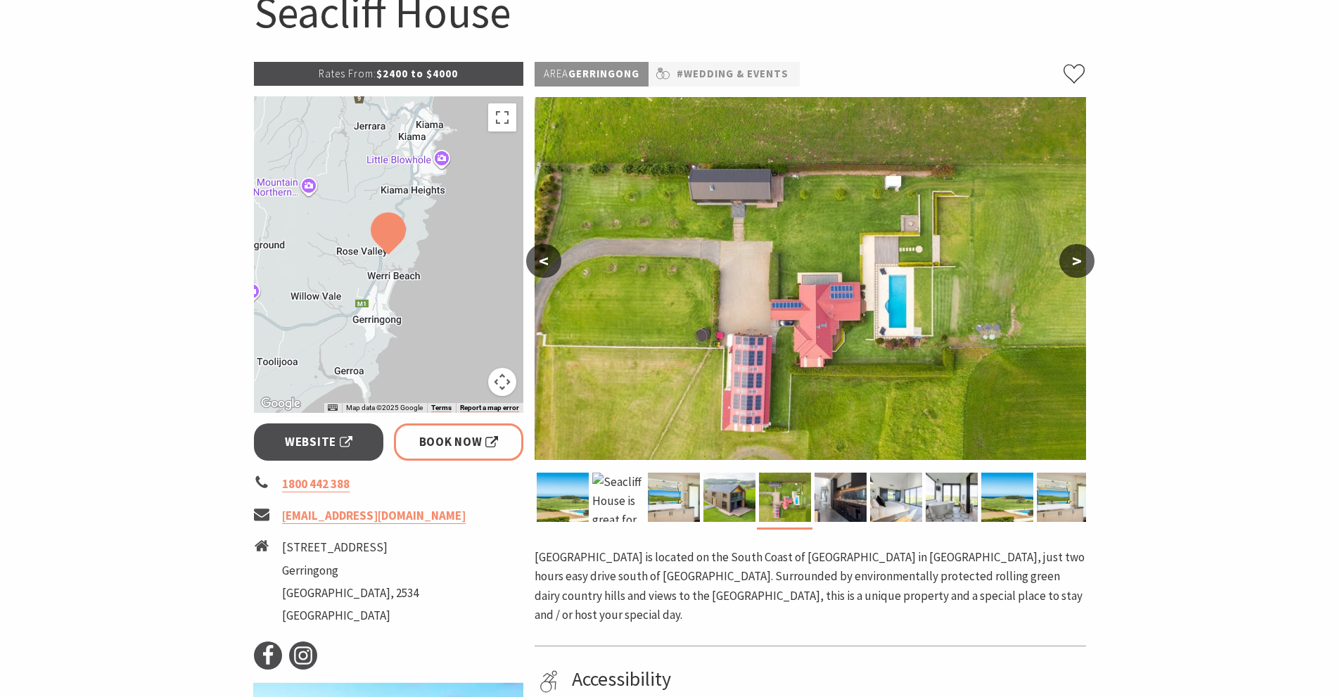
click at [545, 262] on button "<" at bounding box center [543, 261] width 35 height 34
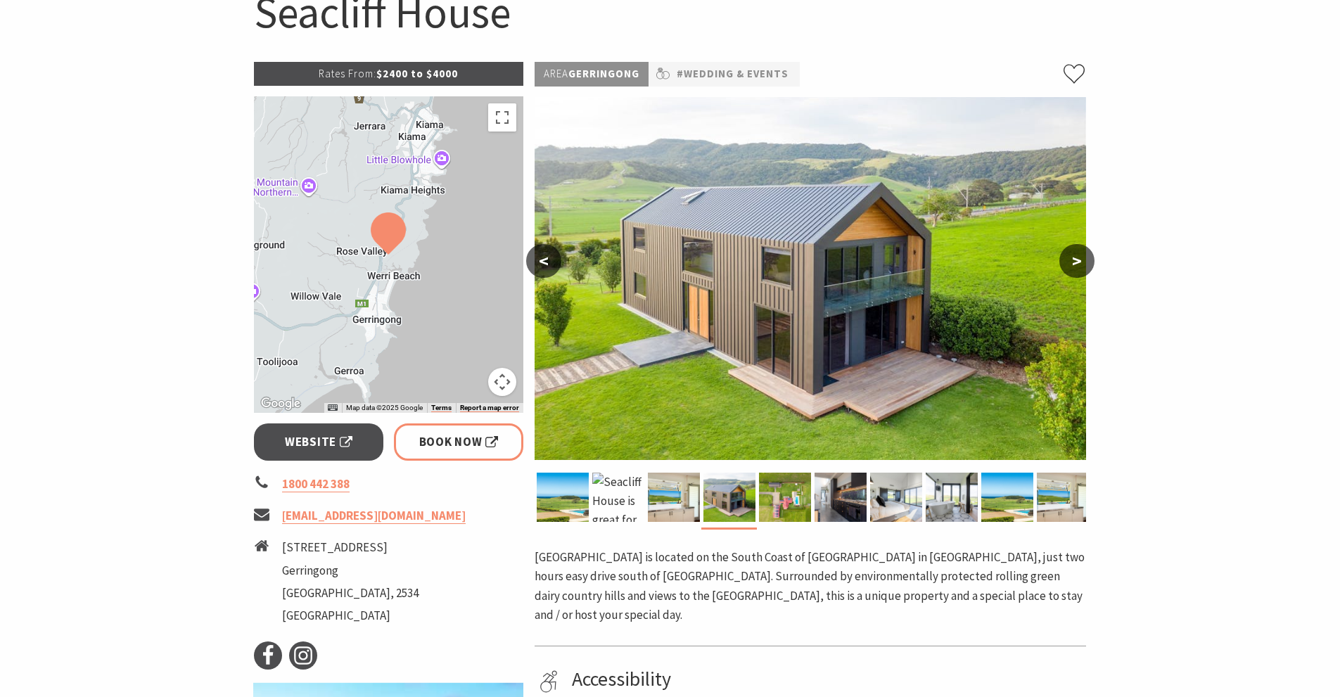
click at [1075, 267] on button ">" at bounding box center [1076, 261] width 35 height 34
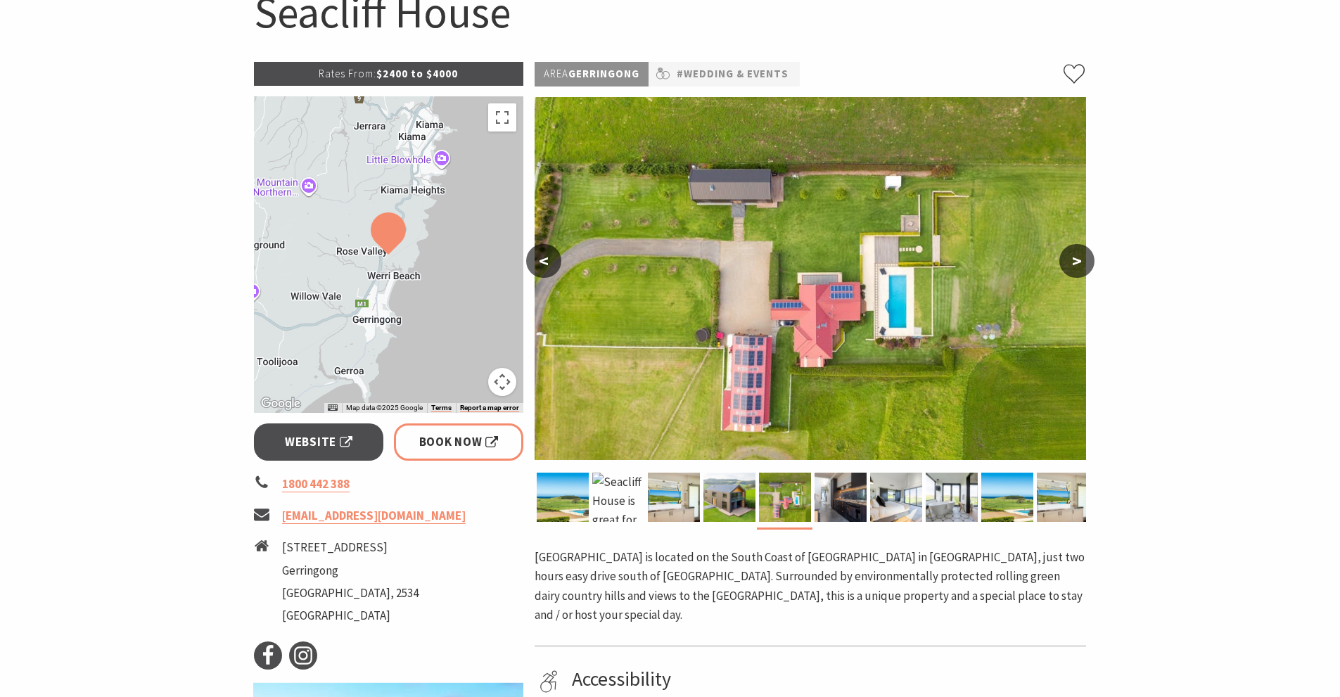
click at [539, 260] on button "<" at bounding box center [543, 261] width 35 height 34
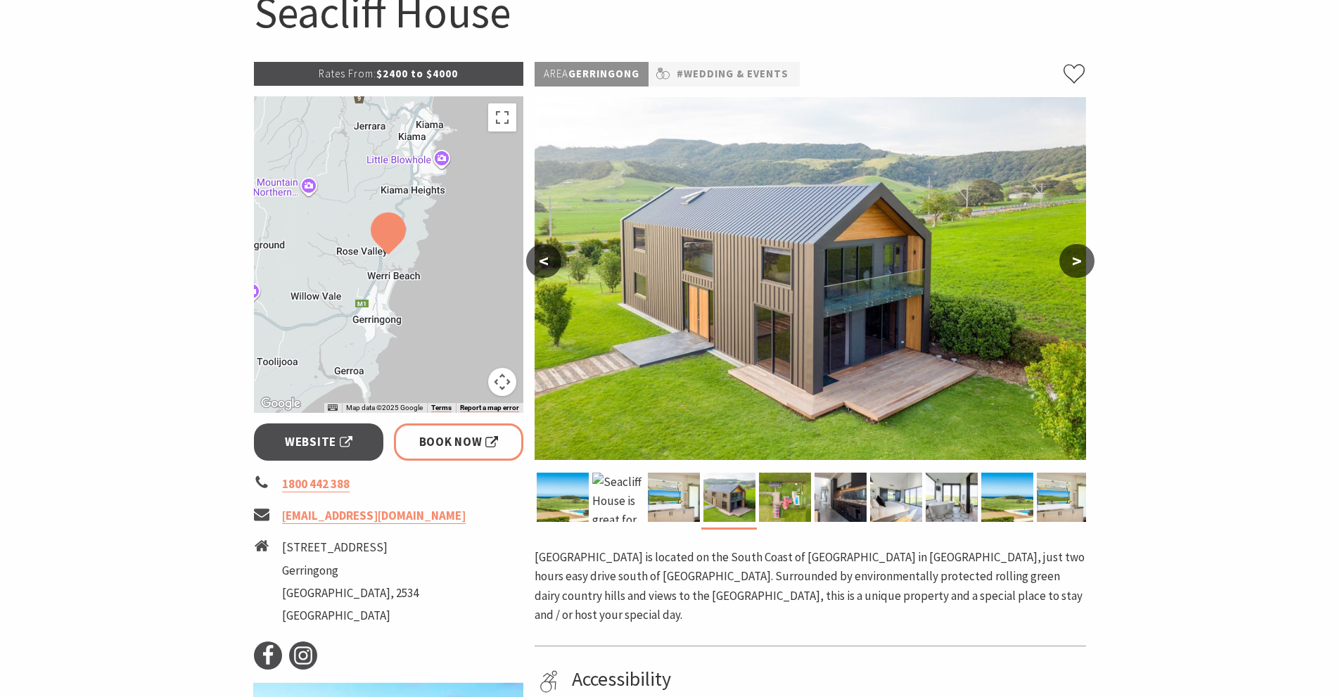
click at [539, 260] on button "<" at bounding box center [543, 261] width 35 height 34
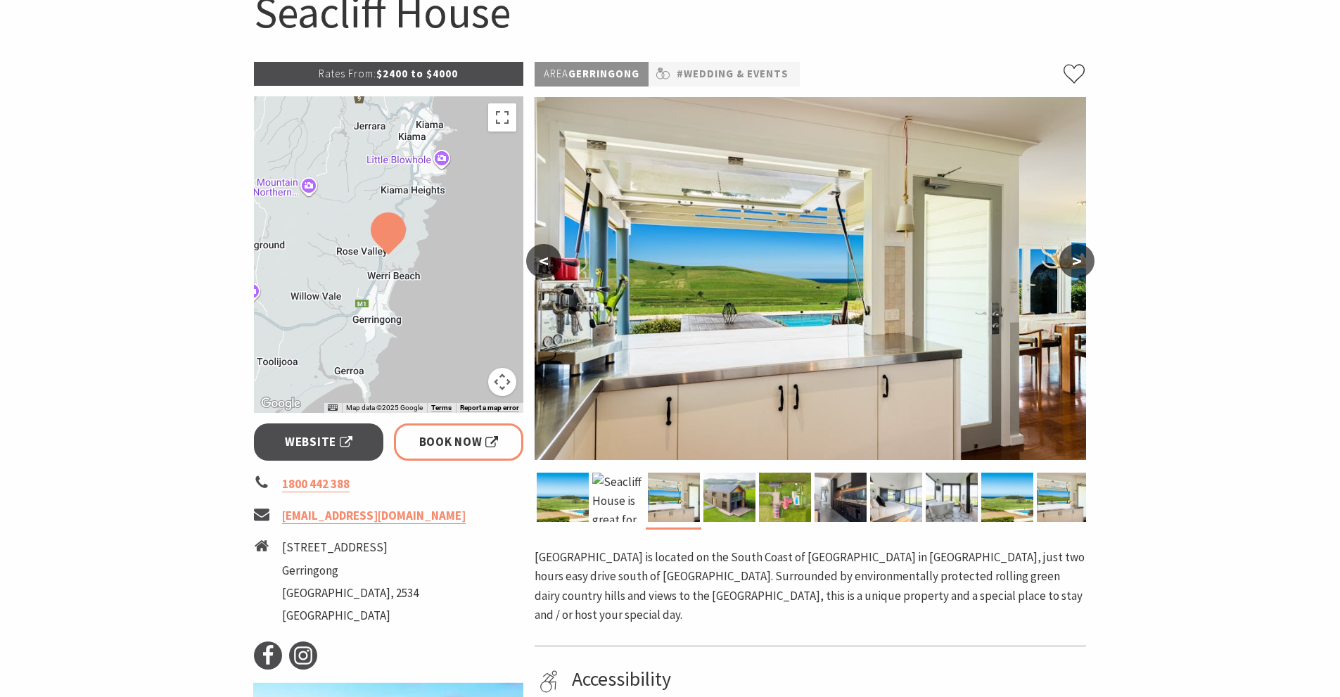
click at [540, 257] on button "<" at bounding box center [543, 261] width 35 height 34
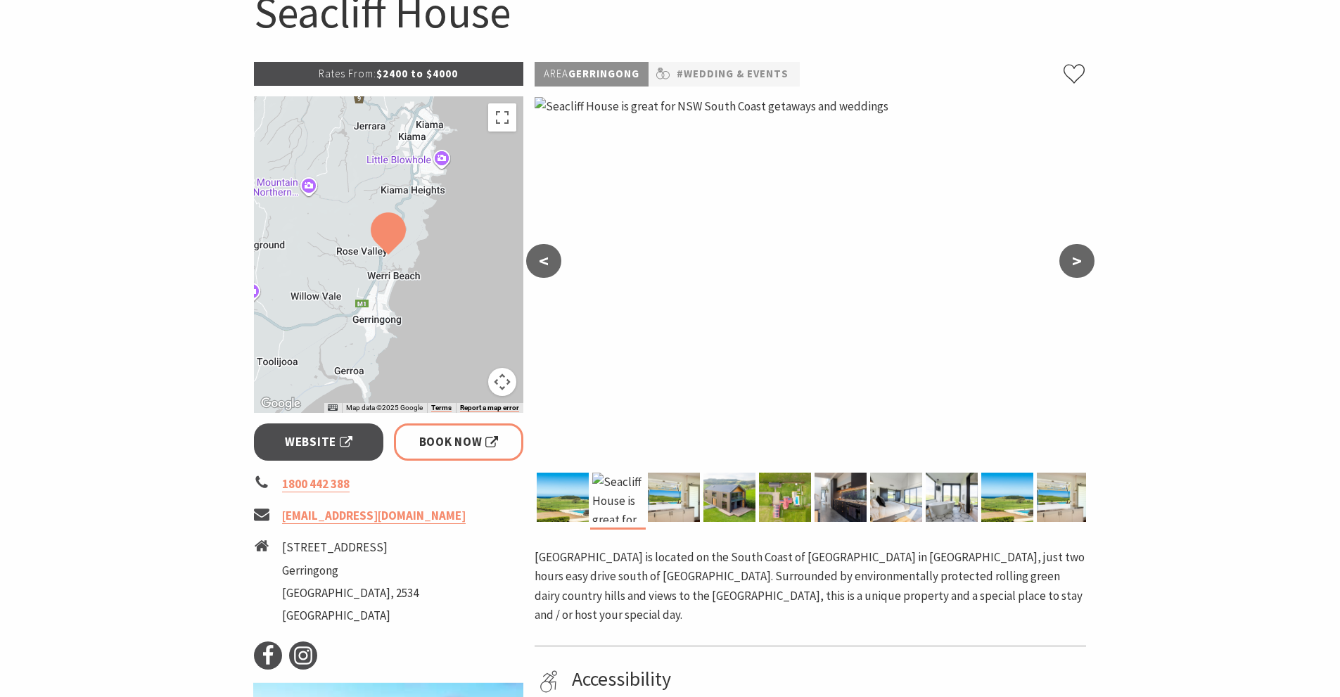
click at [538, 260] on button "<" at bounding box center [543, 261] width 35 height 34
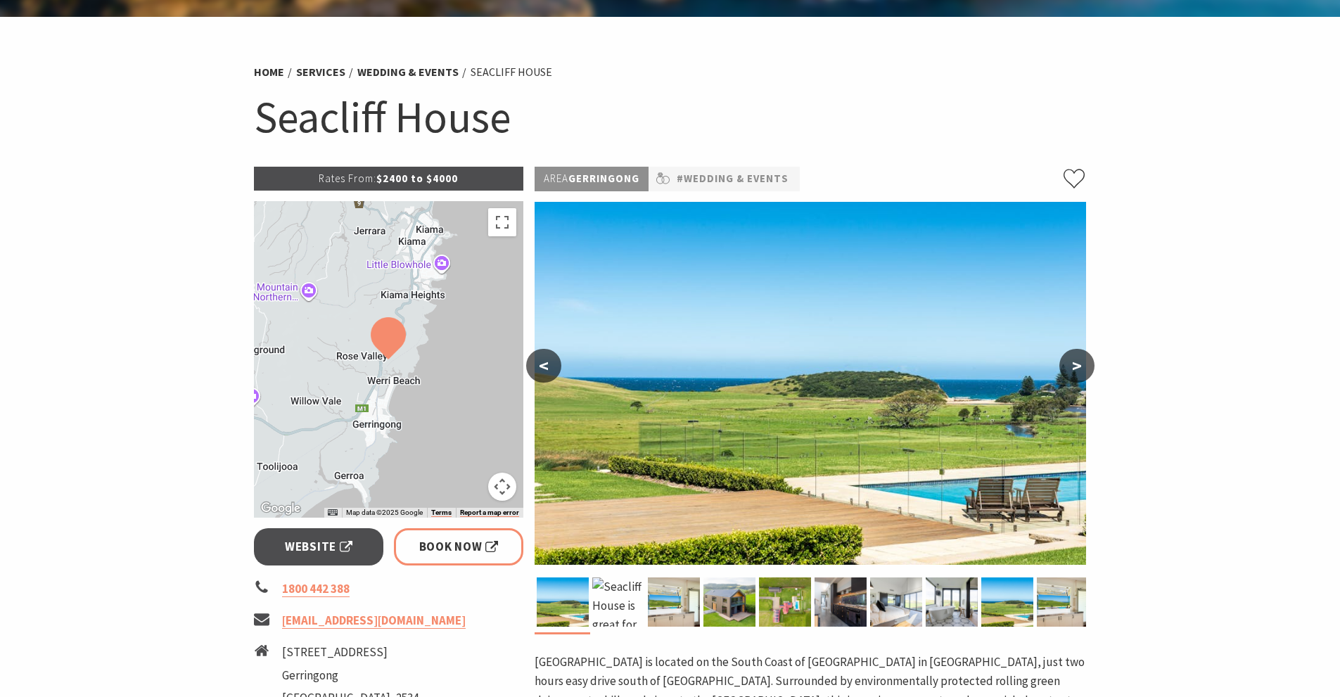
scroll to position [0, 0]
